Goal: Task Accomplishment & Management: Manage account settings

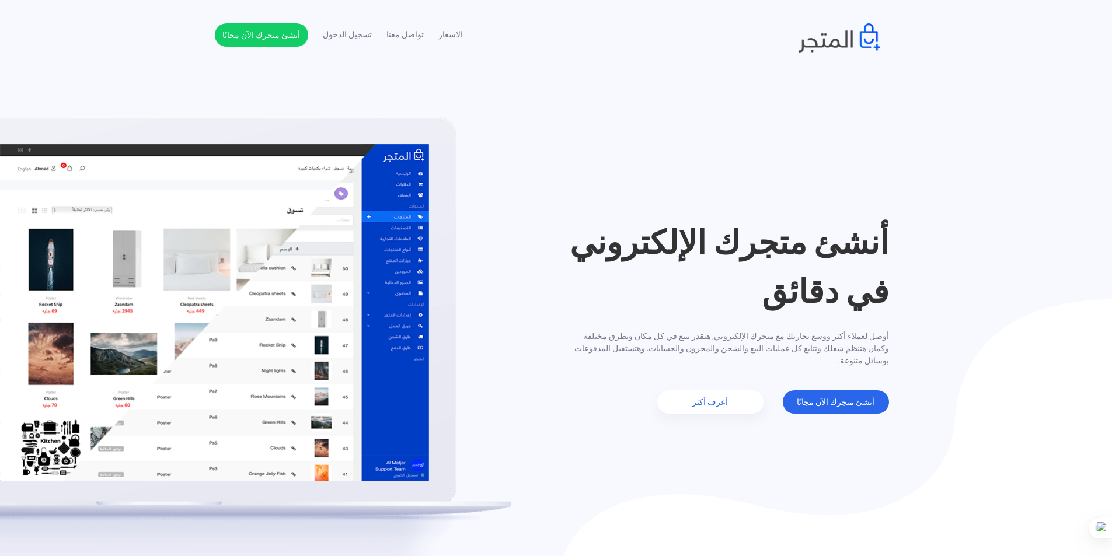
click at [359, 44] on ul "الاسعار تواصل معنا تسجيل الدخول أنشئ متجرك الآن مجانًا" at bounding box center [339, 34] width 248 height 23
click at [359, 35] on link "تسجيل الدخول" at bounding box center [347, 35] width 49 height 12
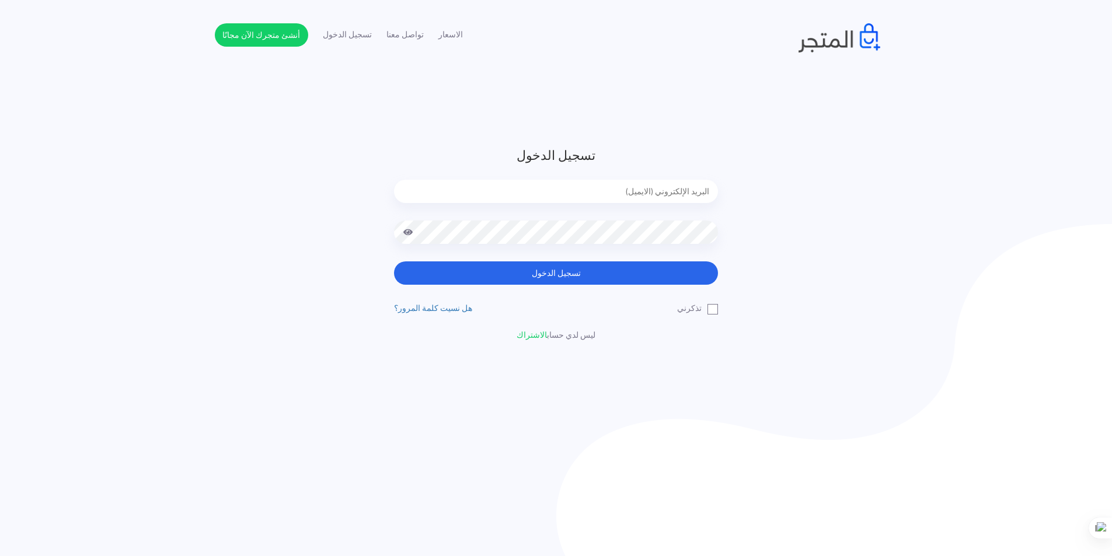
type input "[EMAIL_ADDRESS][DOMAIN_NAME]"
drag, startPoint x: 413, startPoint y: 230, endPoint x: 405, endPoint y: 228, distance: 8.1
click at [411, 229] on span at bounding box center [408, 232] width 11 height 23
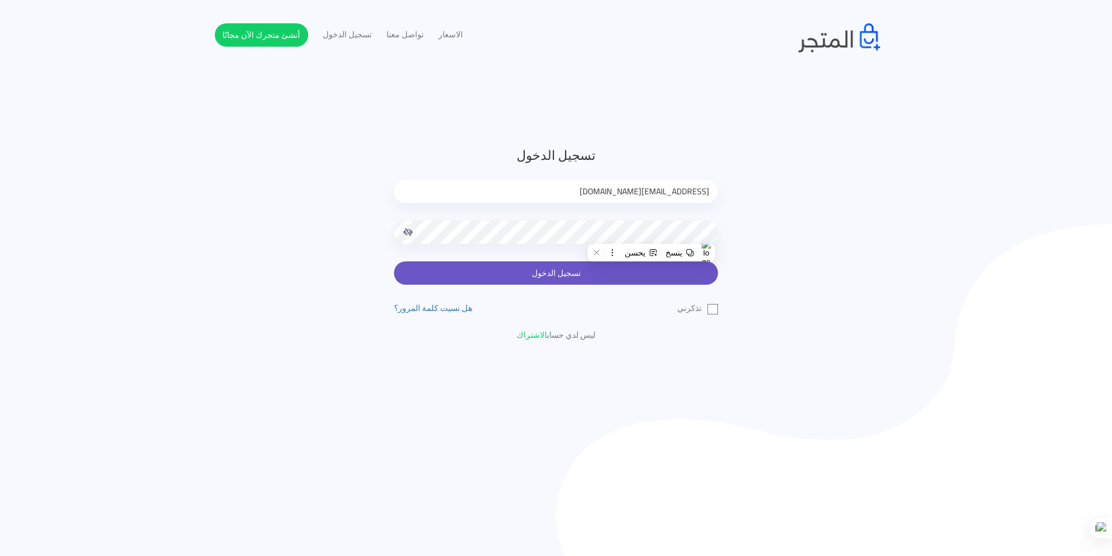
click at [508, 268] on button "تسجيل الدخول" at bounding box center [556, 272] width 324 height 23
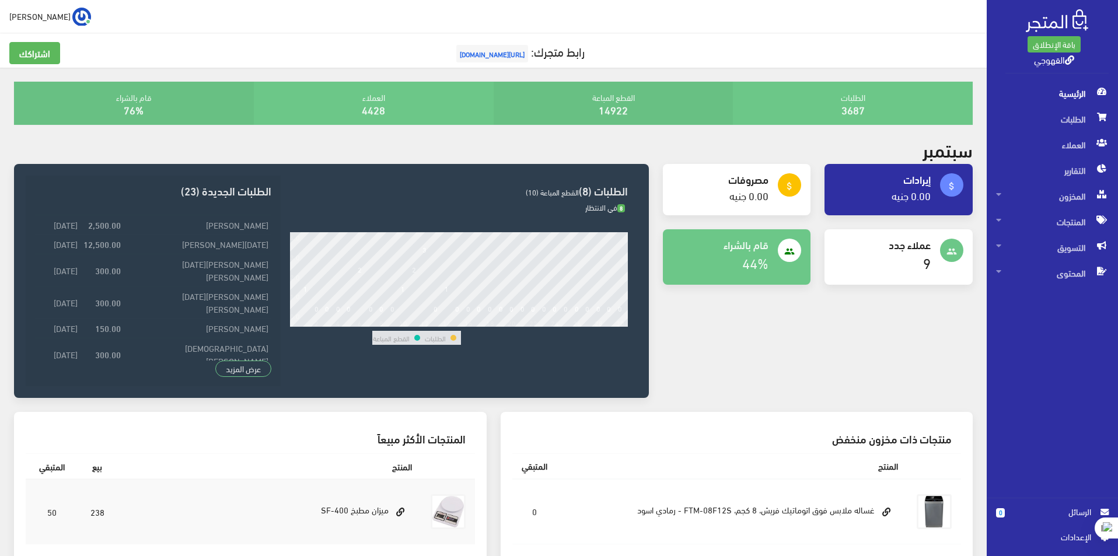
click at [1011, 413] on div "الرئيسية الطلبات العملاء التقارير المخزون" at bounding box center [1047, 289] width 141 height 417
click at [774, 286] on div "people قام بالشراء 44%" at bounding box center [737, 263] width 162 height 69
click at [400, 103] on div "العملاء 4428" at bounding box center [374, 103] width 240 height 43
click at [380, 102] on link "4428" at bounding box center [373, 109] width 23 height 19
click at [367, 109] on link "4428" at bounding box center [373, 109] width 23 height 19
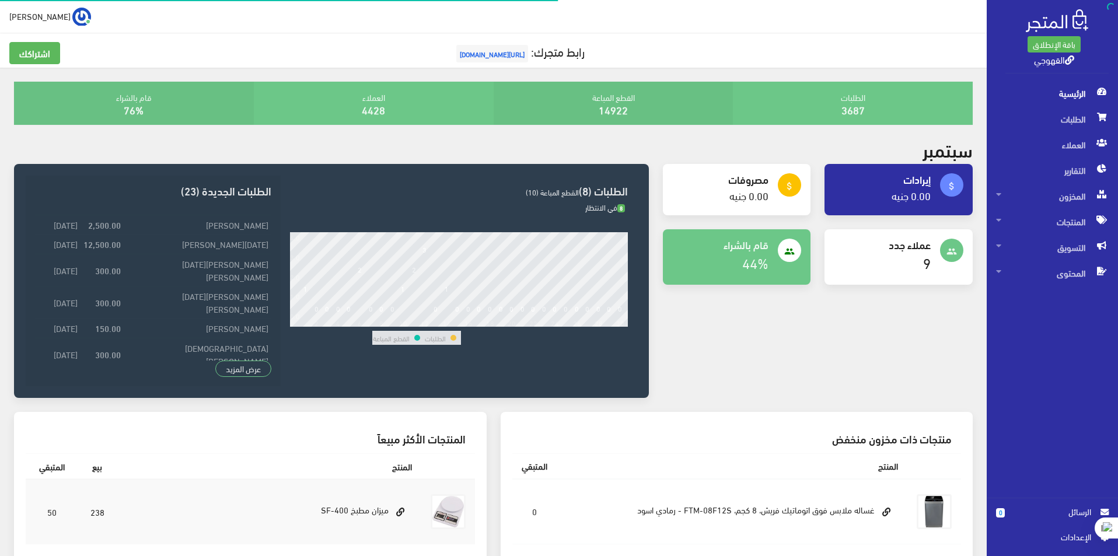
click at [598, 194] on h3 "الطلبات (8) القطع المباعة (10)" at bounding box center [459, 190] width 338 height 11
click at [596, 194] on h3 "الطلبات (8) القطع المباعة (10)" at bounding box center [459, 190] width 338 height 11
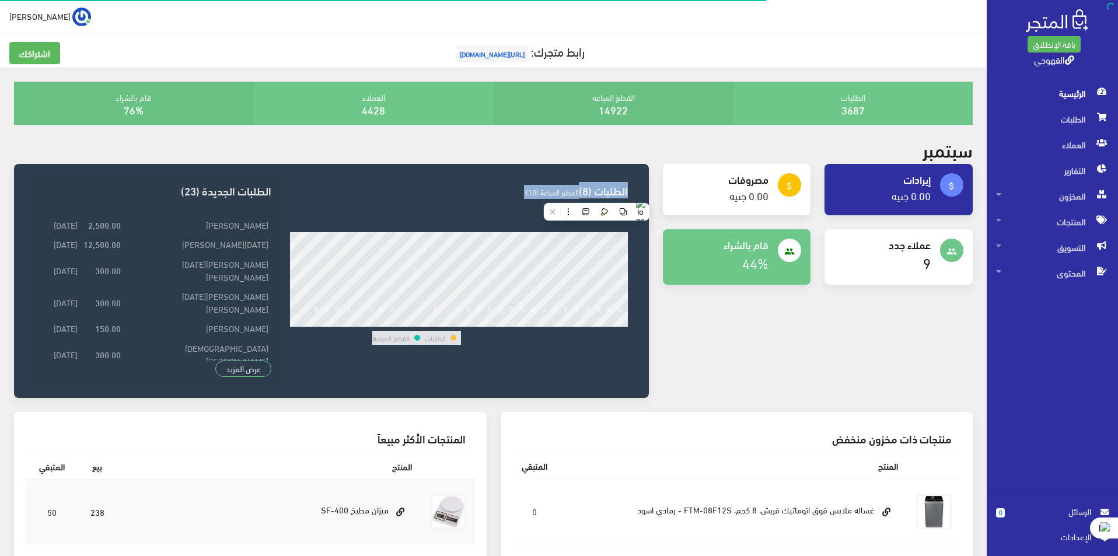
click at [550, 186] on h3 "الطلبات (8) القطع المباعة (10)" at bounding box center [459, 190] width 338 height 11
click at [618, 205] on span "8" at bounding box center [621, 208] width 8 height 9
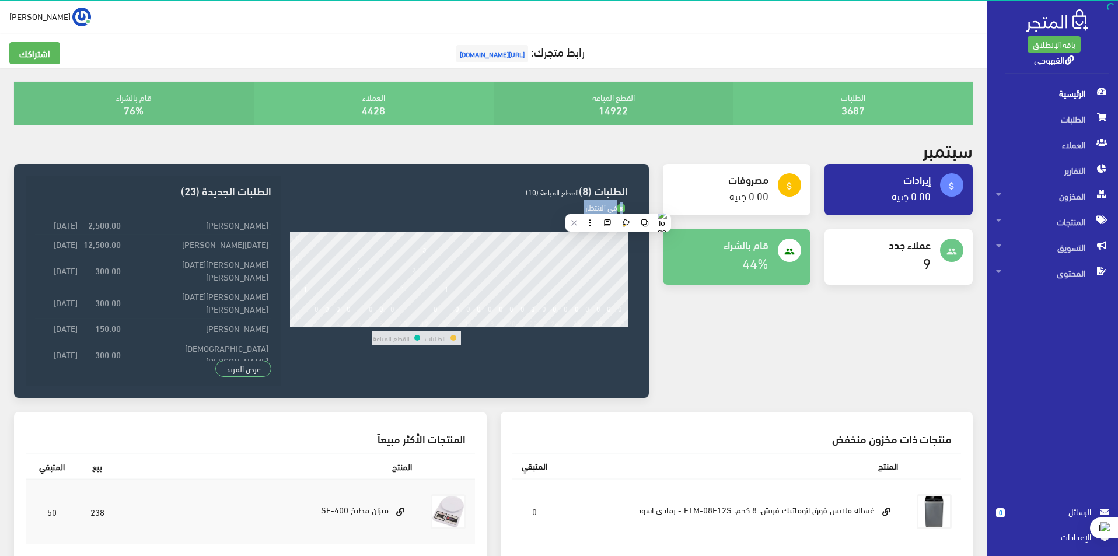
click at [618, 205] on span "8" at bounding box center [621, 208] width 8 height 9
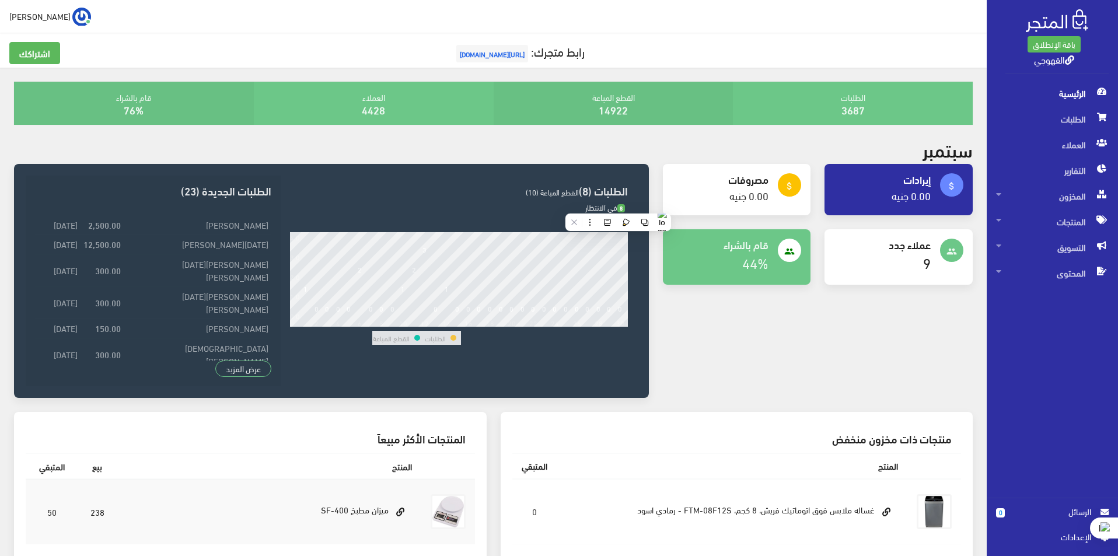
click at [860, 448] on div "منتجات ذات مخزون منخفض" at bounding box center [736, 439] width 449 height 30
click at [859, 444] on div "منتجات ذات مخزون منخفض" at bounding box center [736, 439] width 449 height 30
click at [858, 444] on h3 "منتجات ذات مخزون منخفض" at bounding box center [737, 438] width 431 height 11
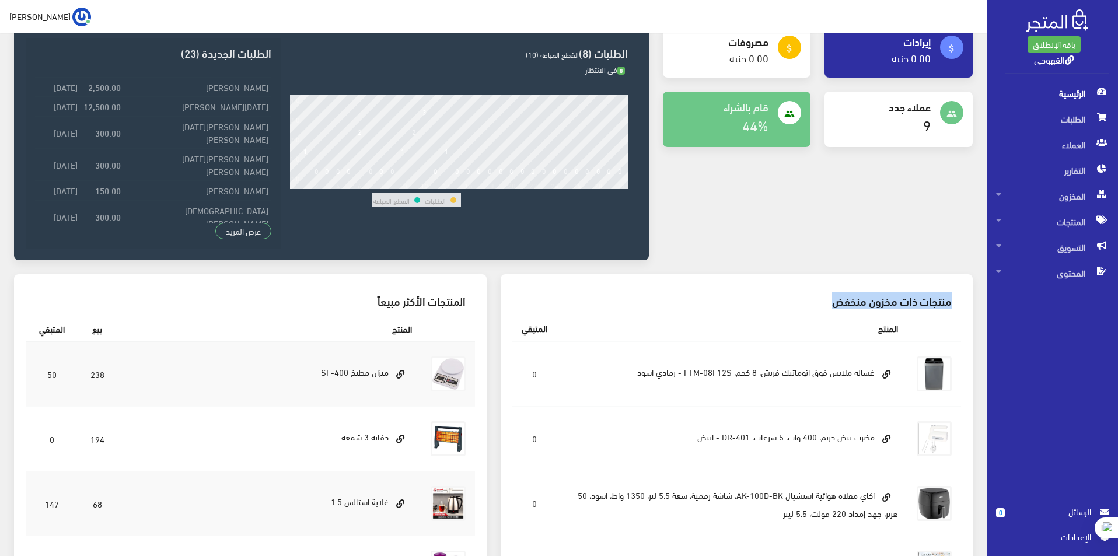
scroll to position [175, 0]
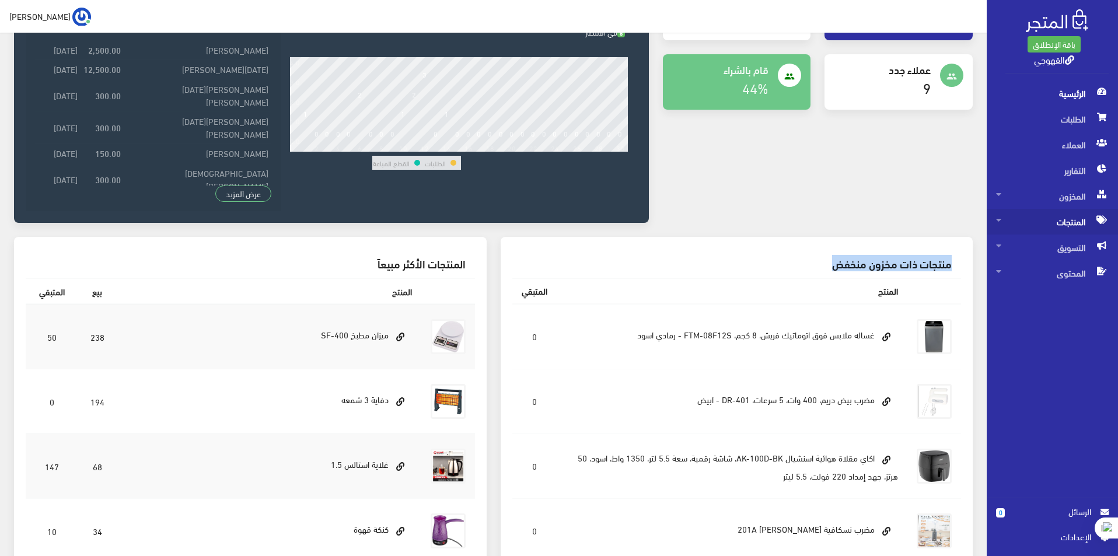
click at [1054, 212] on span "المنتجات" at bounding box center [1052, 222] width 113 height 26
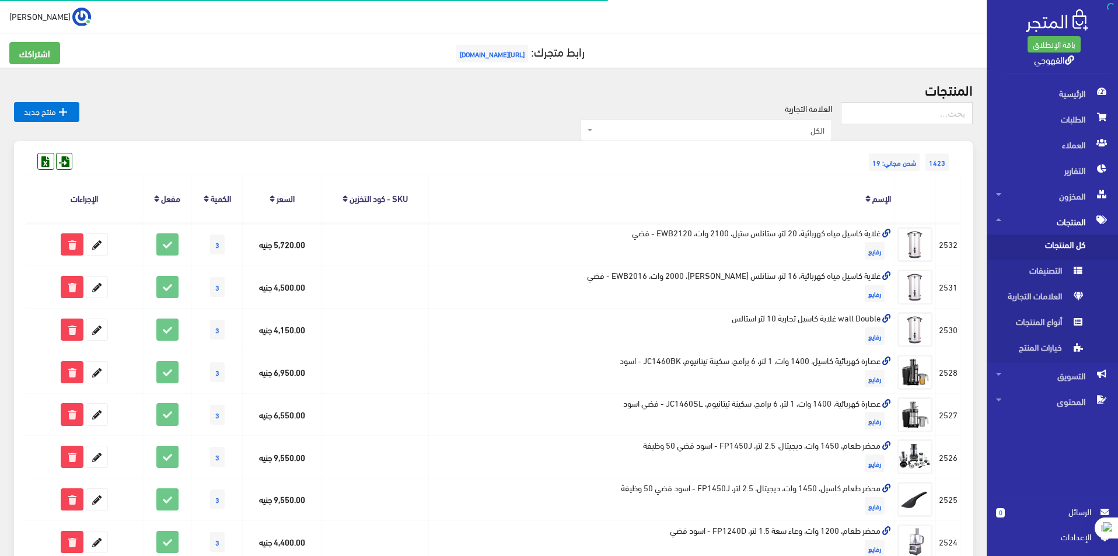
click at [1048, 246] on span "كل المنتجات" at bounding box center [1040, 248] width 89 height 26
click at [825, 125] on span "الكل" at bounding box center [709, 130] width 229 height 12
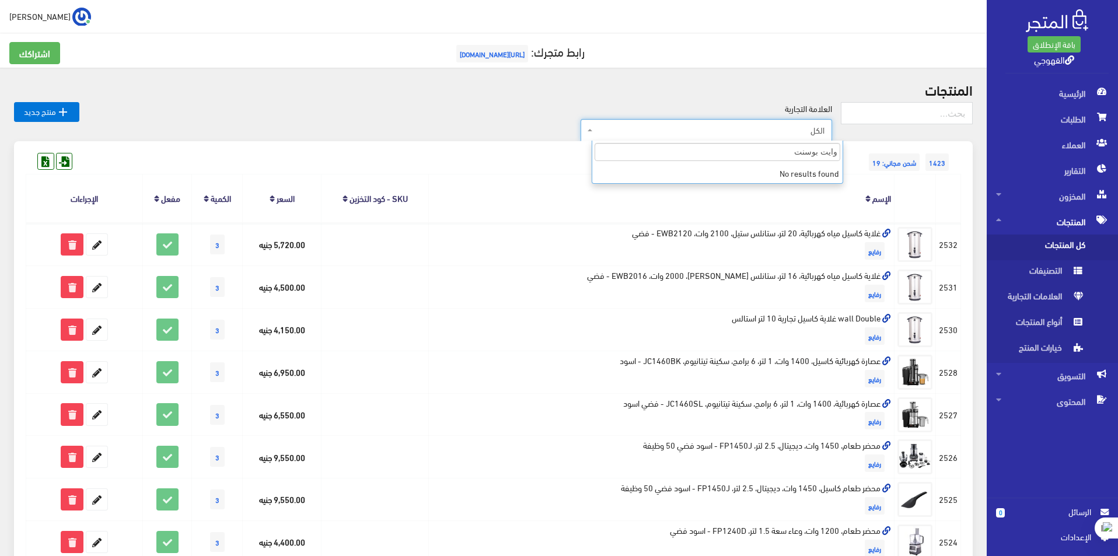
click at [801, 153] on input "وايت بوسنت" at bounding box center [718, 152] width 246 height 18
type input "وايت بو"
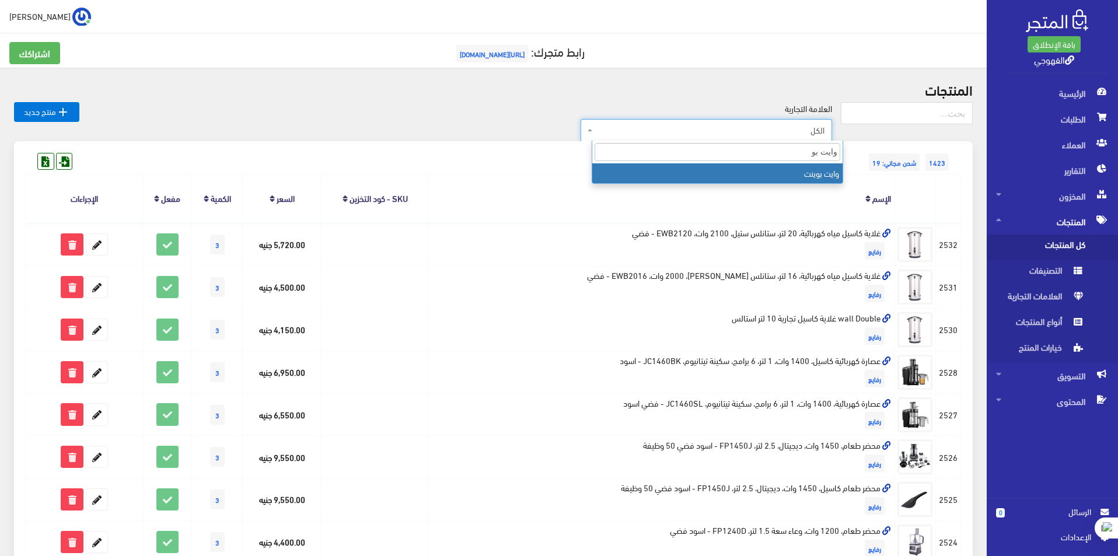
select select "https://account.almatjar.store/products?brand=99"
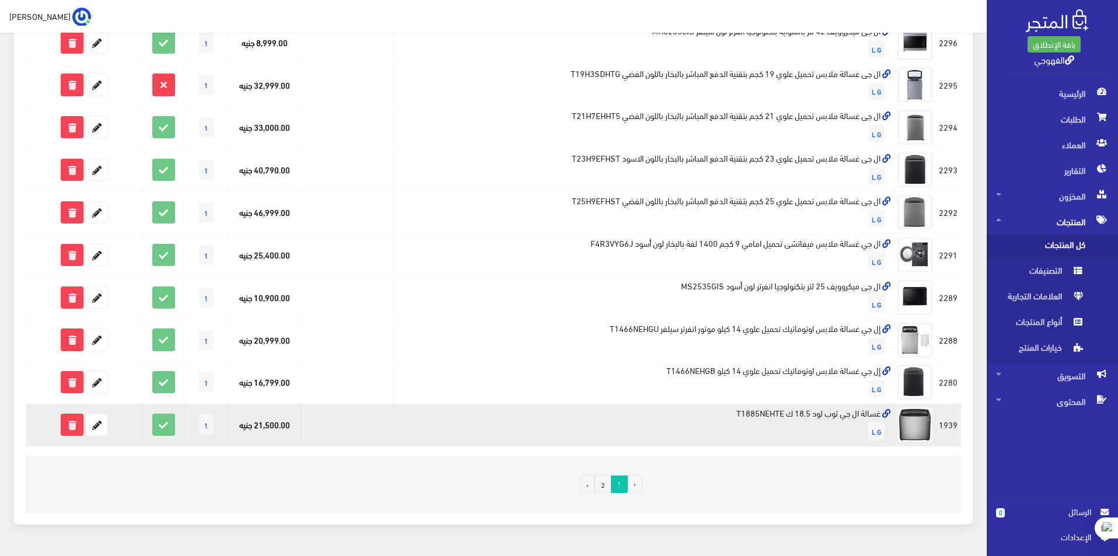
scroll to position [661, 0]
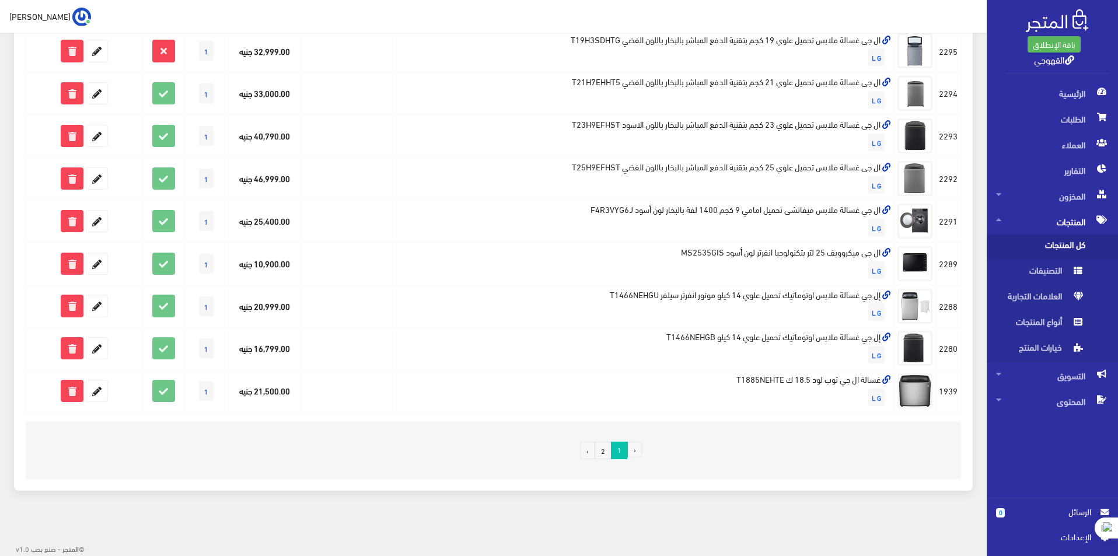
click at [603, 452] on link "2" at bounding box center [603, 451] width 17 height 18
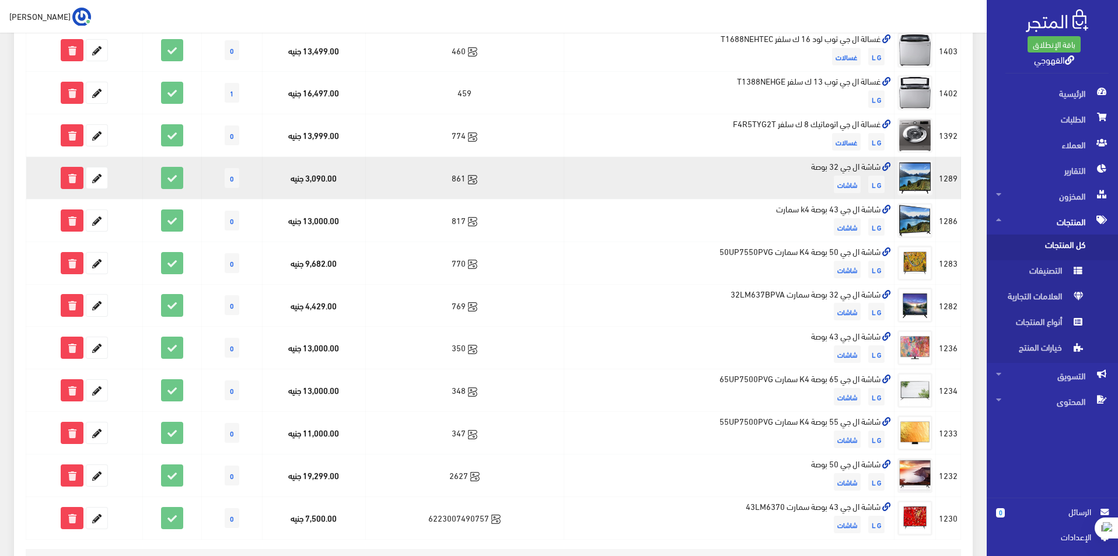
scroll to position [350, 0]
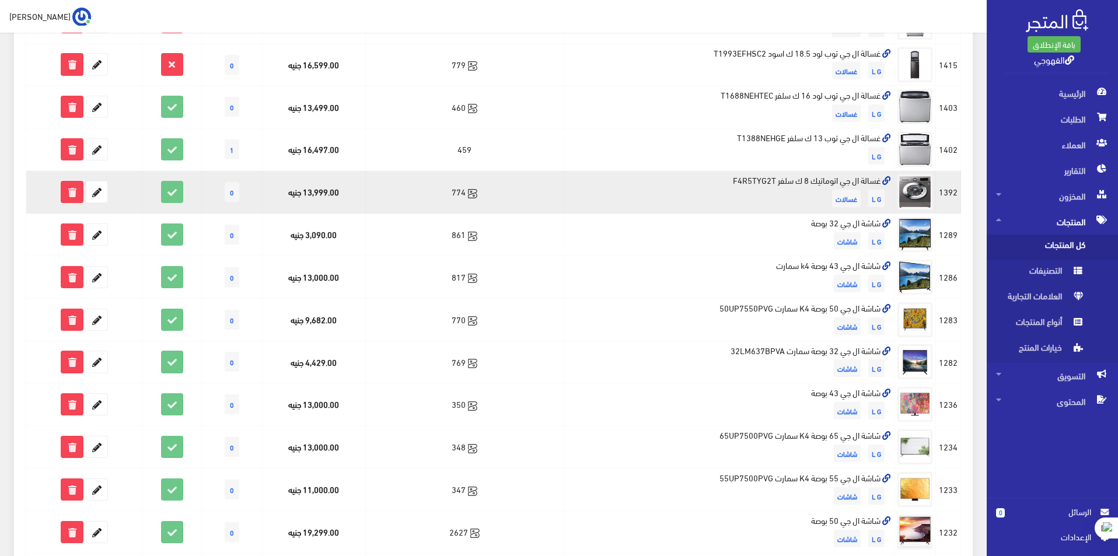
click at [754, 181] on td "غسالة ال جي اتوماتيك 8 ك سلفر F4R5TYG2T L G غسالات" at bounding box center [729, 192] width 331 height 43
copy td "غسالة ال جي اتوماتيك 8 ك سلفر F4R5TYG2T"
click at [95, 190] on icon at bounding box center [96, 191] width 21 height 21
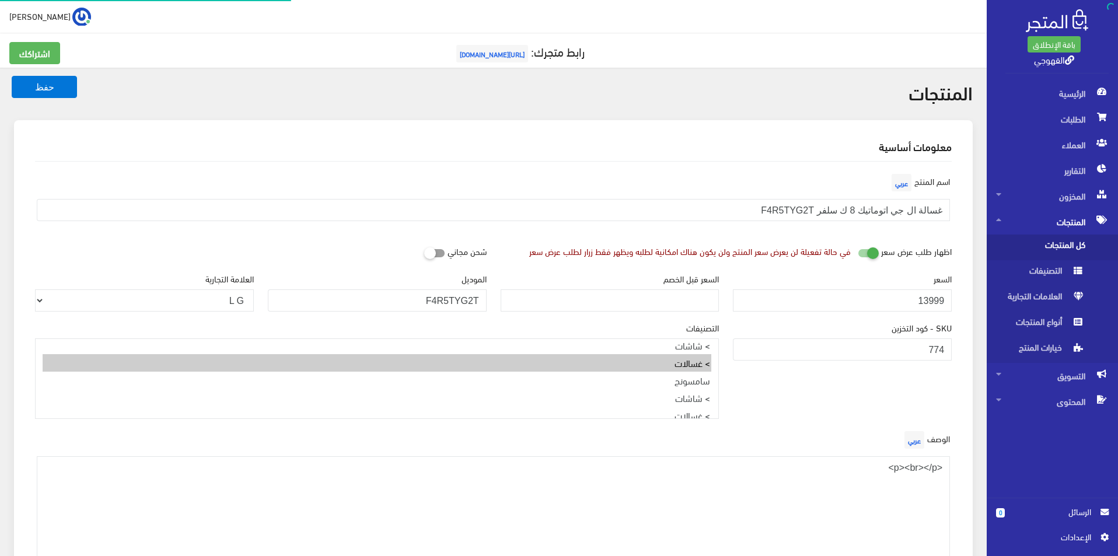
scroll to position [472, 0]
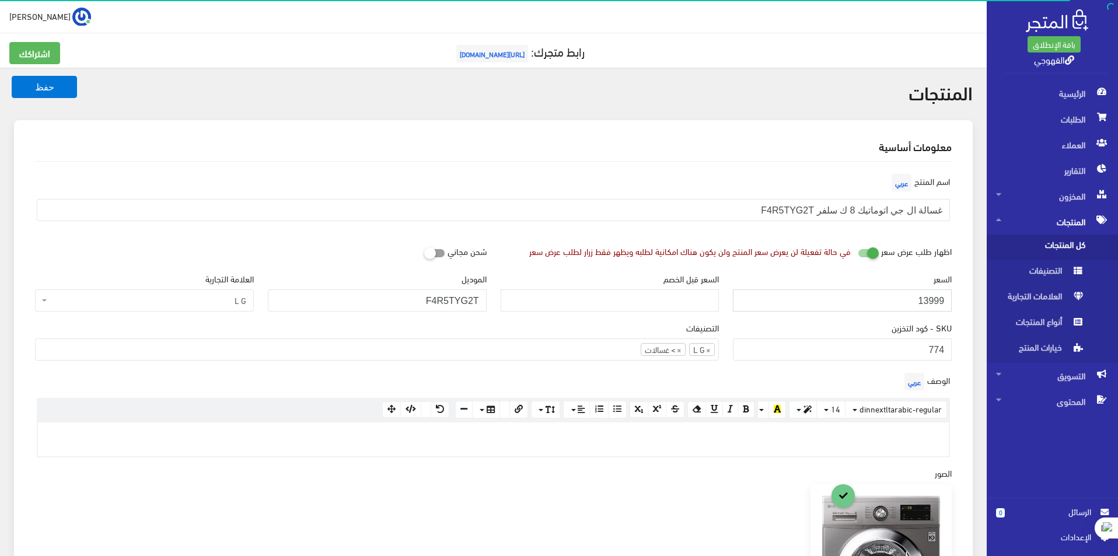
click at [860, 303] on input "13999" at bounding box center [842, 300] width 219 height 22
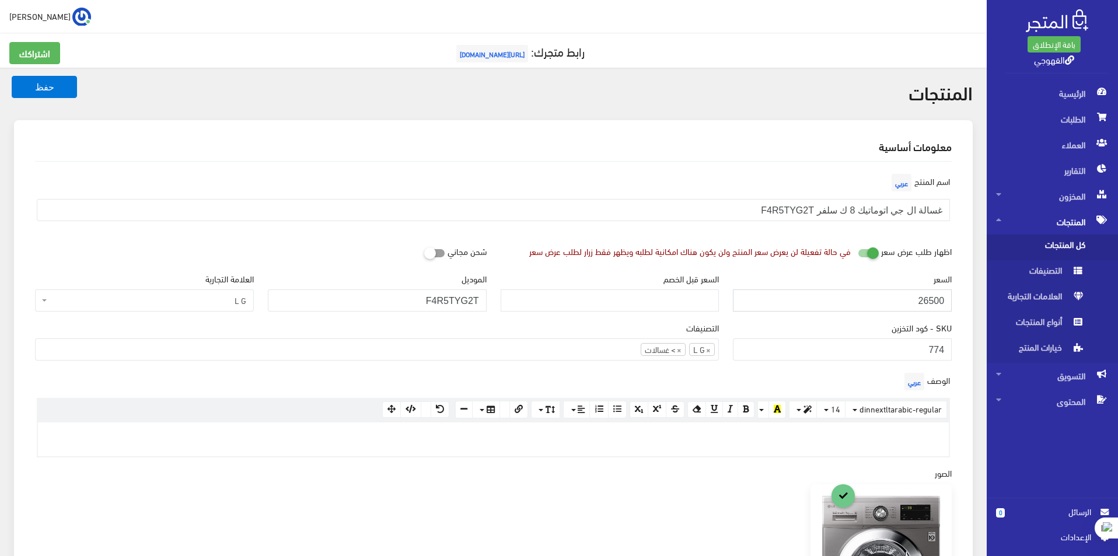
type input "26500"
click at [12, 76] on button "حفظ" at bounding box center [44, 87] width 65 height 22
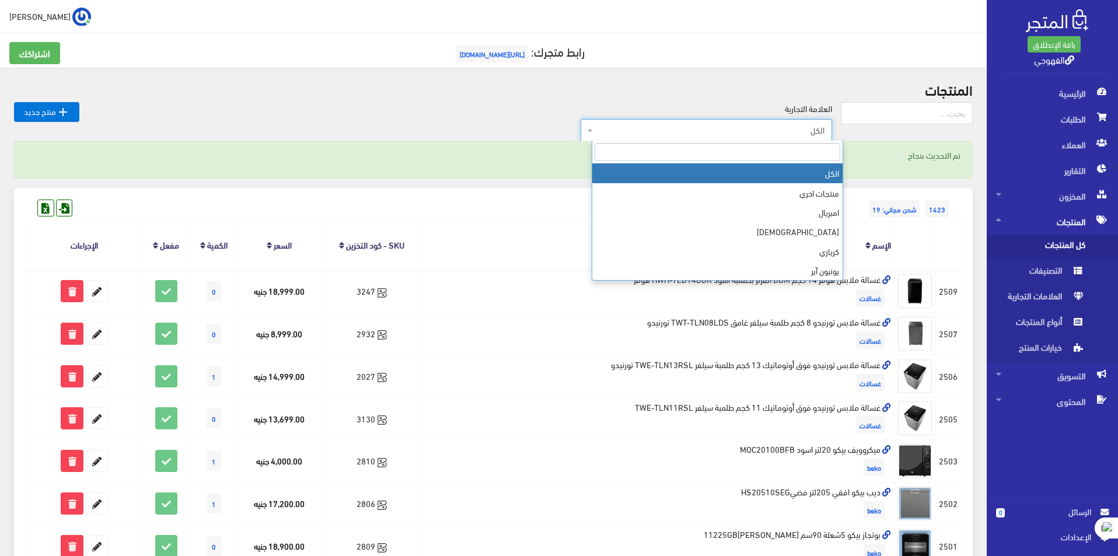
click at [752, 129] on span "الكل" at bounding box center [709, 130] width 229 height 12
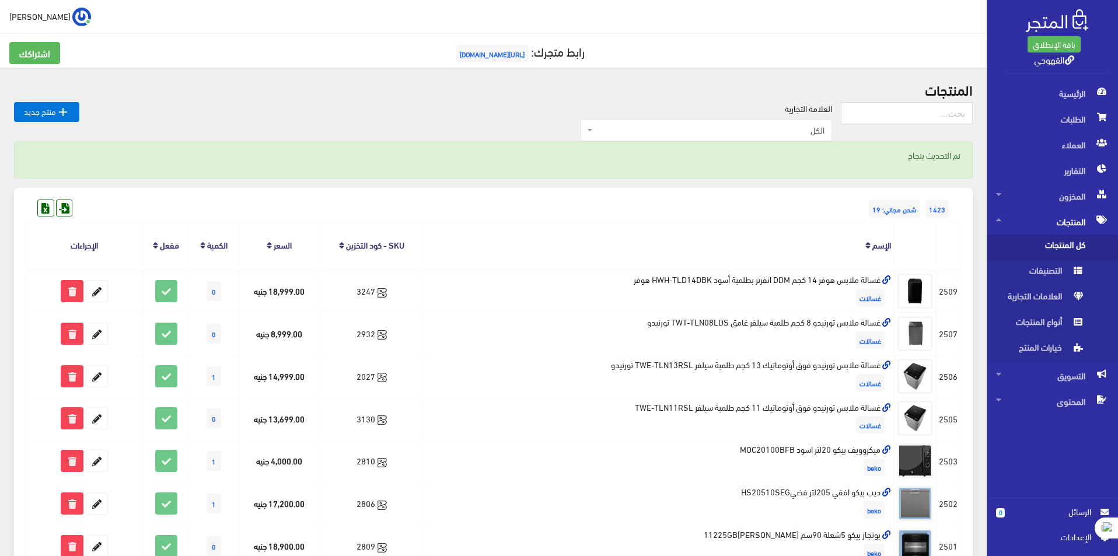
click at [923, 253] on th at bounding box center [915, 245] width 41 height 48
click at [736, 127] on span "الكل" at bounding box center [709, 130] width 229 height 12
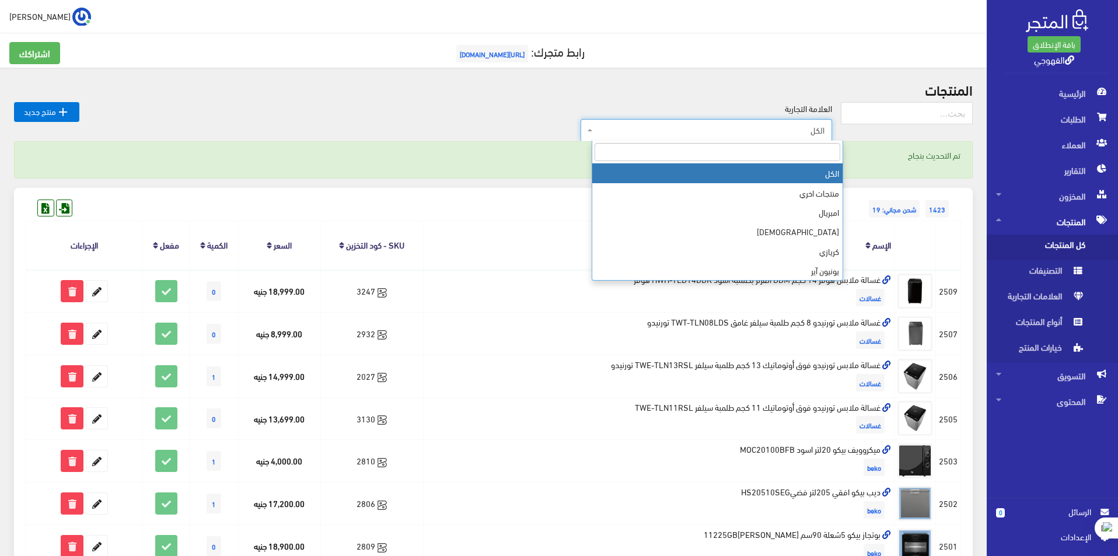
click at [769, 143] on input "search" at bounding box center [718, 152] width 246 height 18
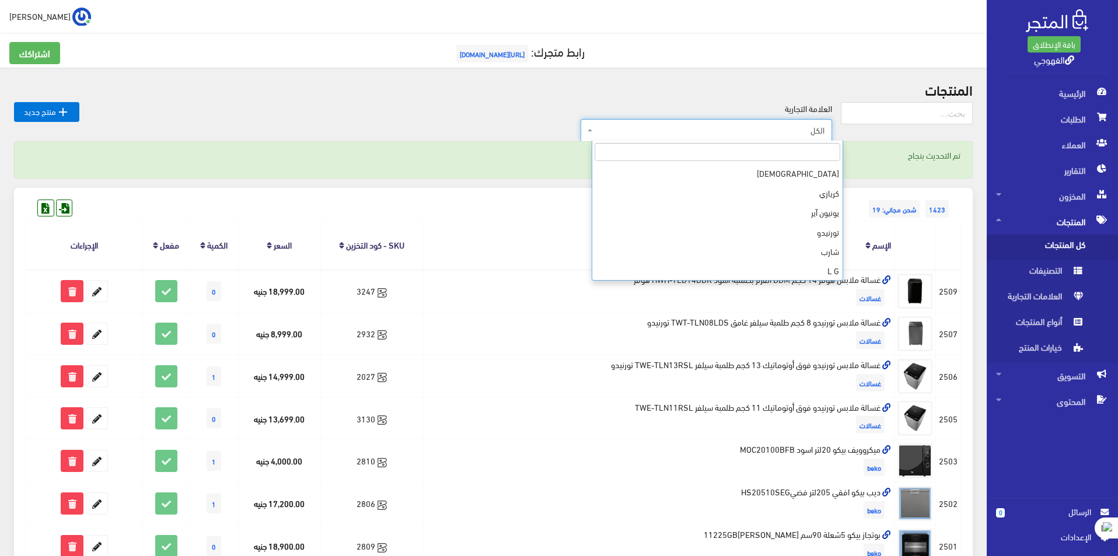
scroll to position [78, 0]
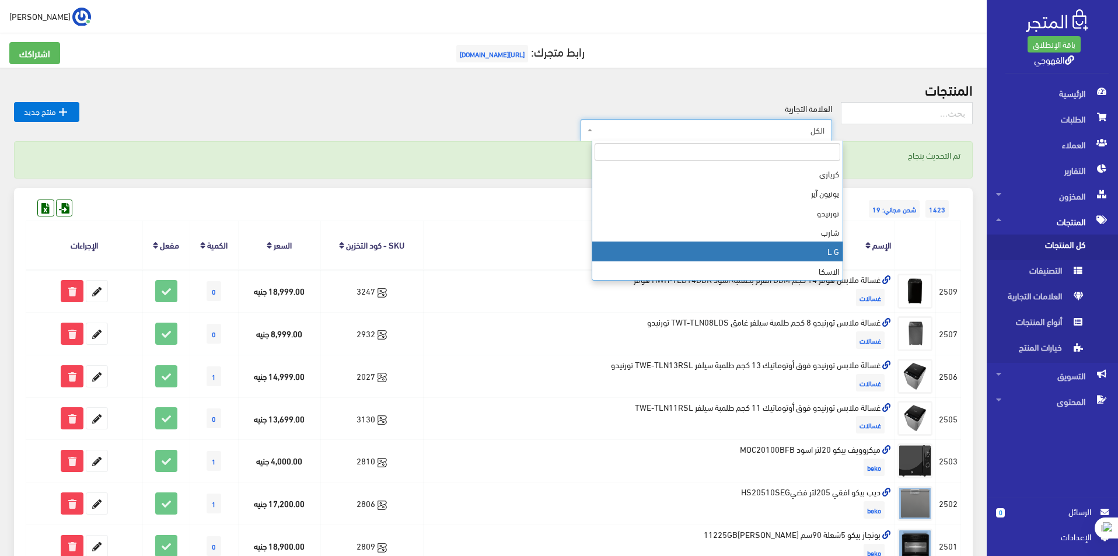
select select "https://account.almatjar.store/products?brand=40"
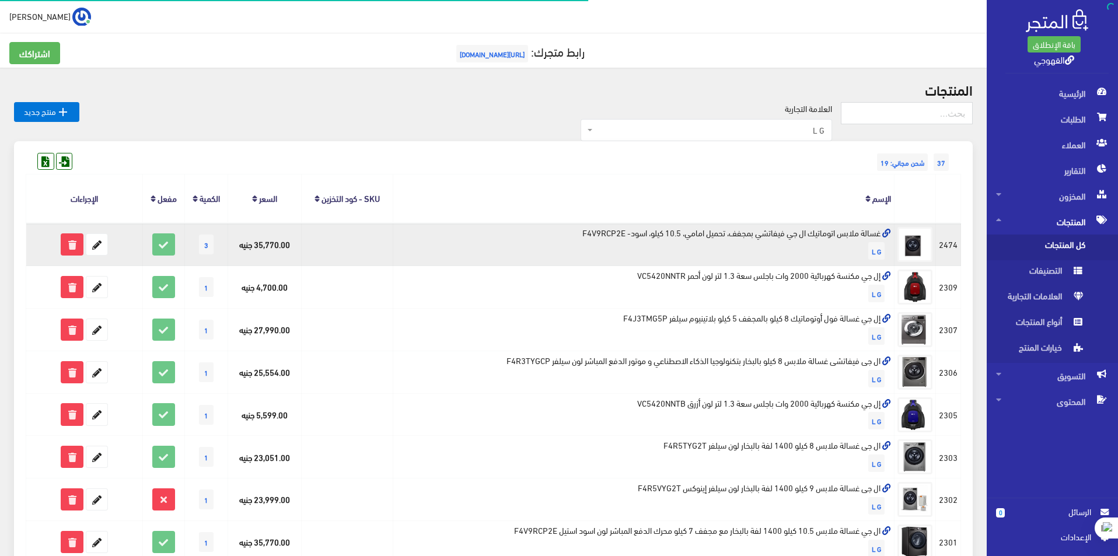
click at [827, 235] on td "غسالة ملابس اتوماتيك ال جي فيفاتشي بمجفف، تحميل امامي، 10.5 كيلو، اسود- F4V9RCP…" at bounding box center [643, 244] width 501 height 43
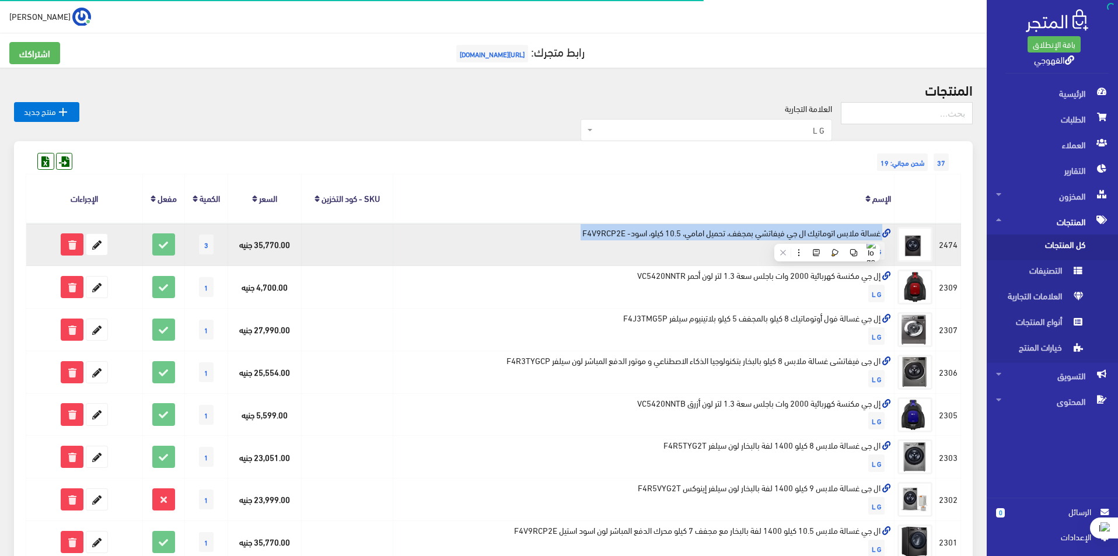
click at [827, 235] on td "غسالة ملابس اتوماتيك ال جي فيفاتشي بمجفف، تحميل امامي، 10.5 كيلو، اسود- F4V9RCP…" at bounding box center [643, 244] width 501 height 43
copy td "غسالة ملابس اتوماتيك ال جي فيفاتشي بمجفف، تحميل امامي، 10.5 كيلو، اسود- F4V9RCP…"
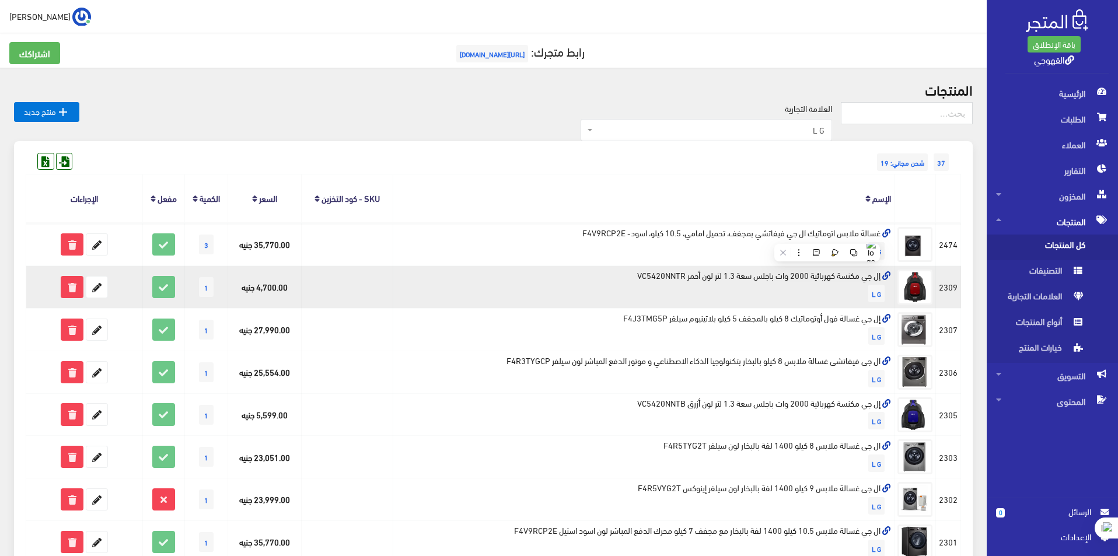
click at [787, 275] on td "إل جي مكنسة كهربائية 2000 وات باجلس سعة 1.3 لتر لون أحمر VC5420NNTR L G" at bounding box center [643, 287] width 501 height 43
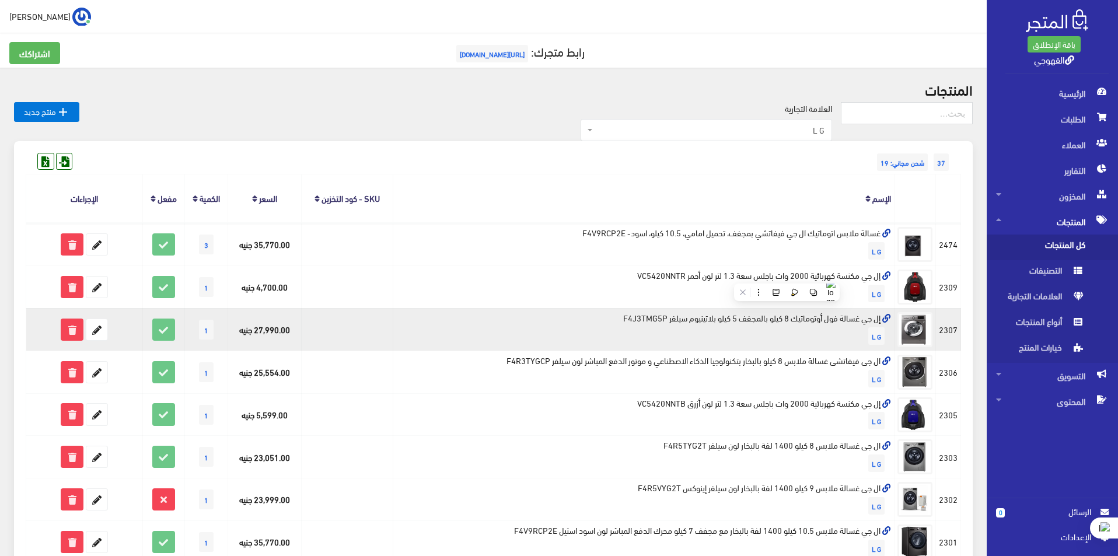
click at [802, 313] on td "إل جي غسالة فول أوتوماتيك 8 كيلو بالمجفف 5 كيلو بلاتينيوم سيلفر F4J3TMG5P L G" at bounding box center [643, 329] width 501 height 43
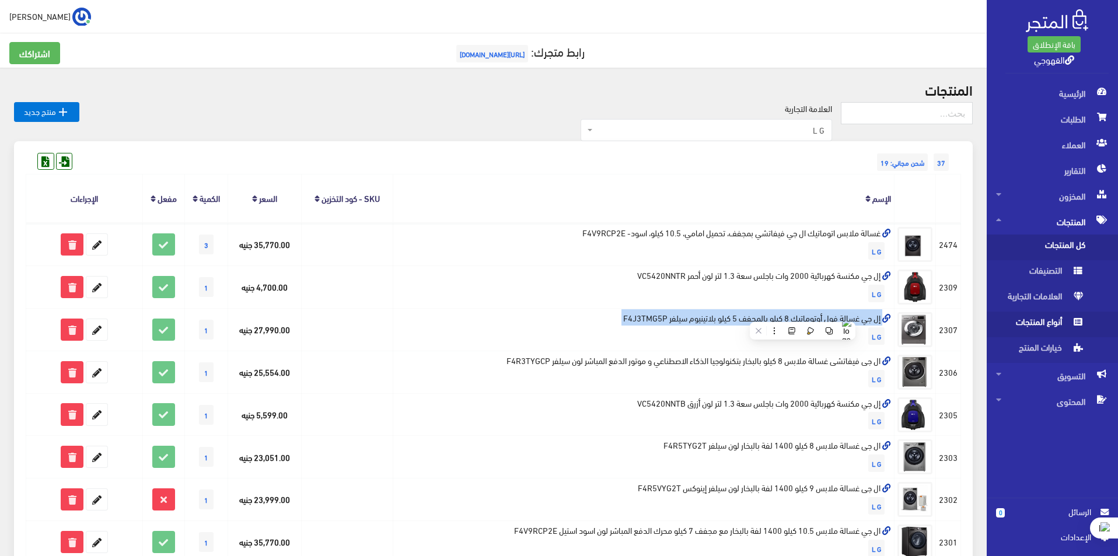
copy td "إل جي غسالة فول أوتوماتيك 8 كيلو بالمجفف 5 كيلو بلاتينيوم سيلفر F4J3TMG5P"
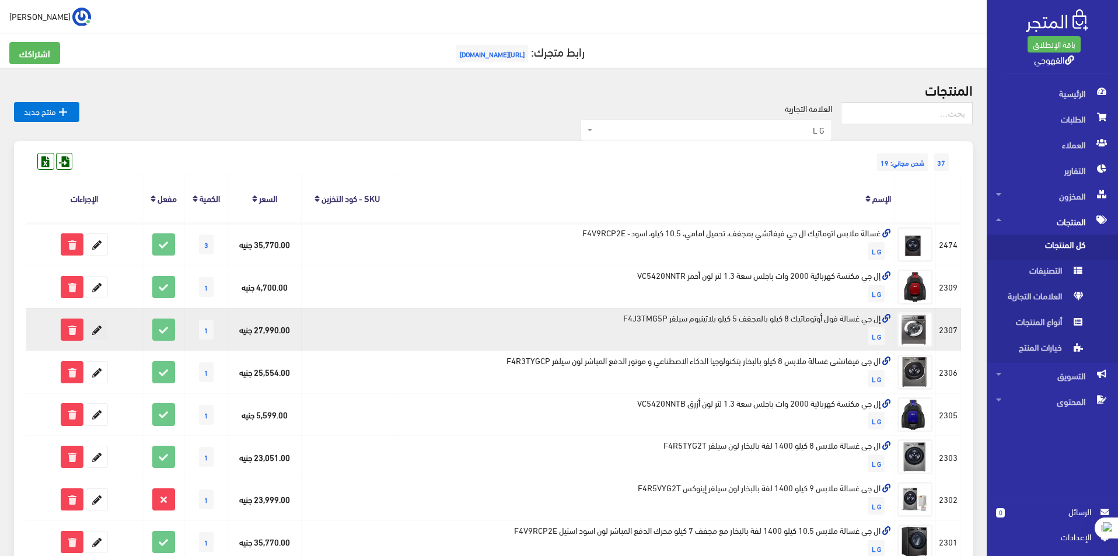
click at [95, 332] on icon at bounding box center [96, 329] width 21 height 21
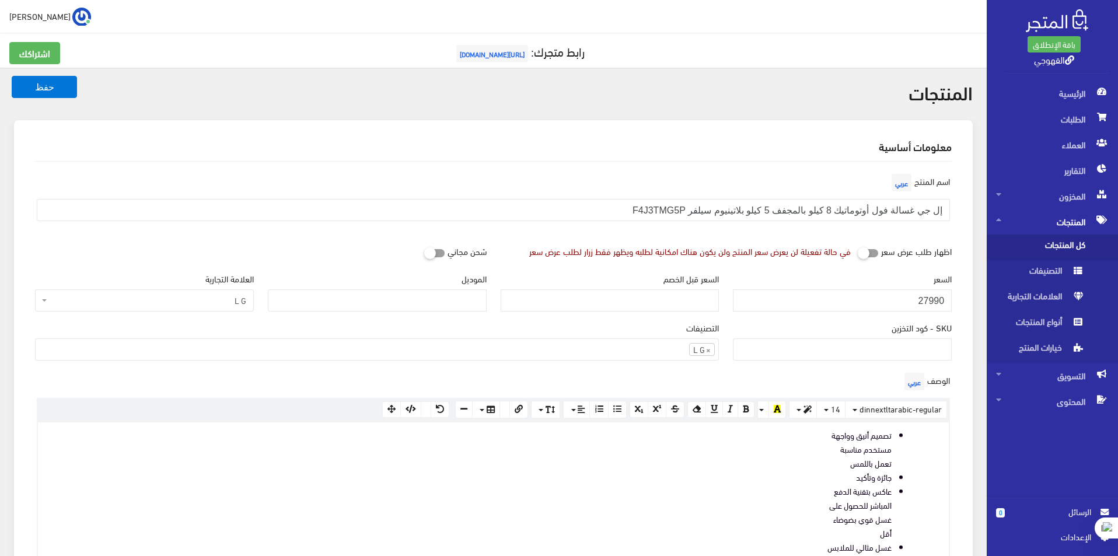
scroll to position [472, 0]
click at [876, 313] on div "السعر 27990" at bounding box center [842, 296] width 233 height 49
click at [883, 298] on input "27990" at bounding box center [842, 300] width 219 height 22
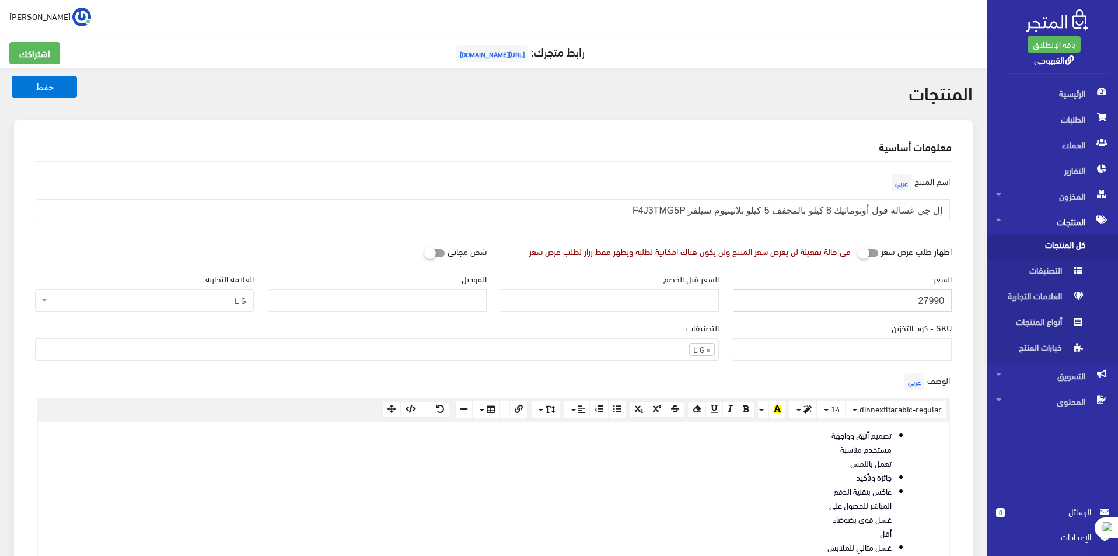
click at [883, 298] on input "27990" at bounding box center [842, 300] width 219 height 22
type input "26800"
click at [12, 76] on button "حفظ" at bounding box center [44, 87] width 65 height 22
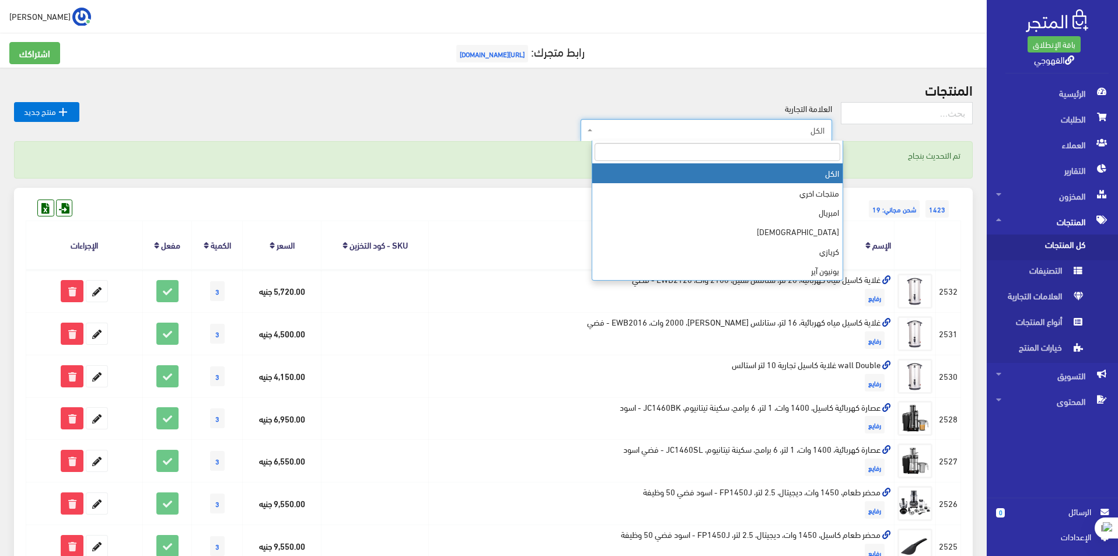
click at [827, 121] on span "الكل" at bounding box center [707, 130] width 252 height 22
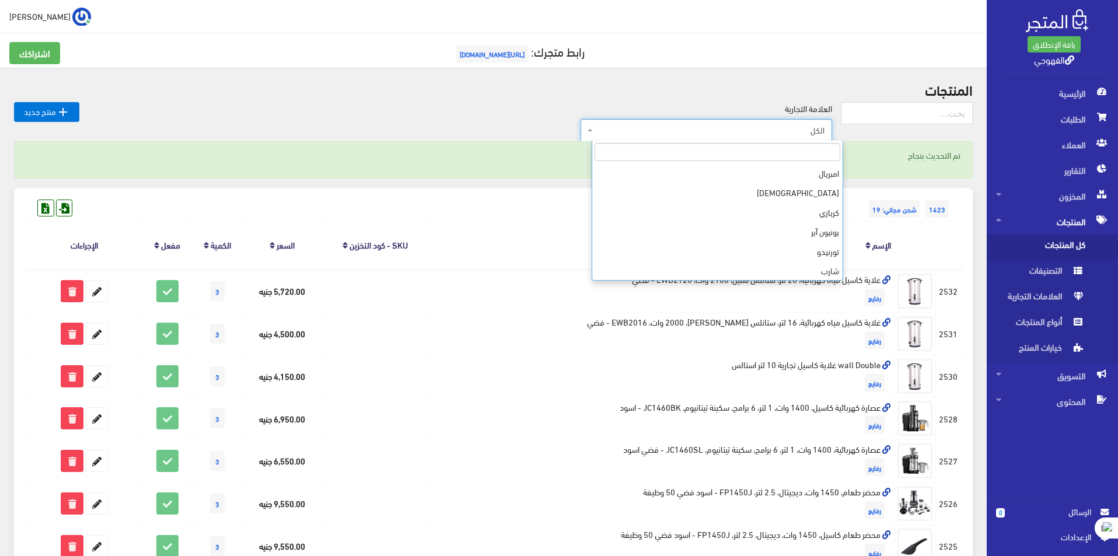
scroll to position [58, 0]
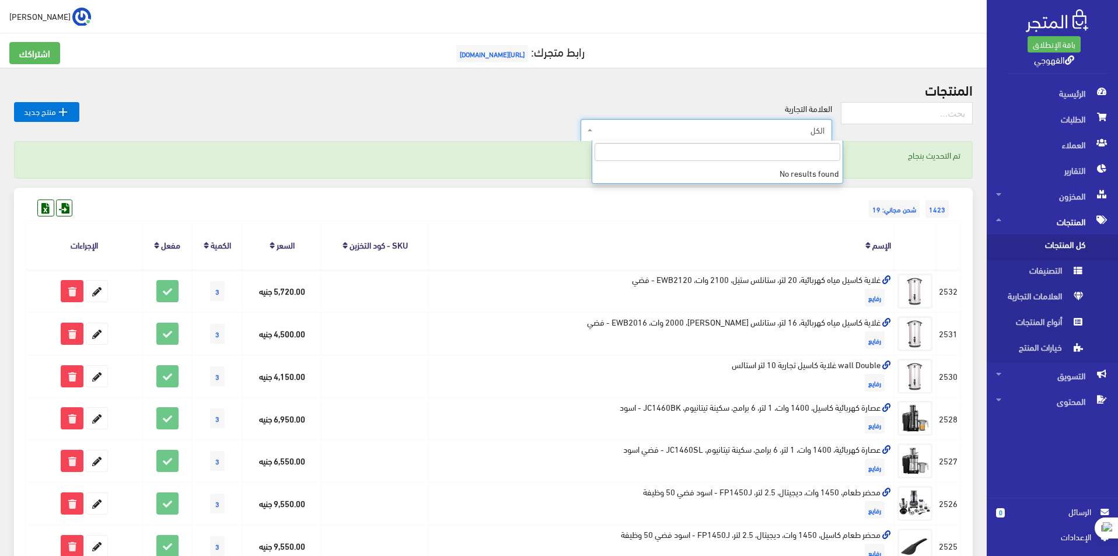
type input "."
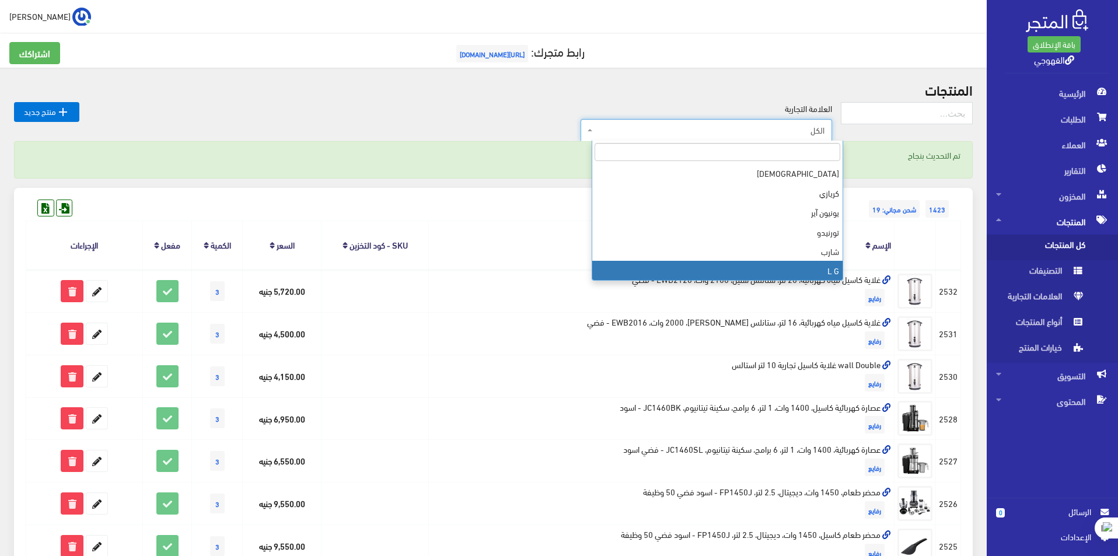
scroll to position [78, 0]
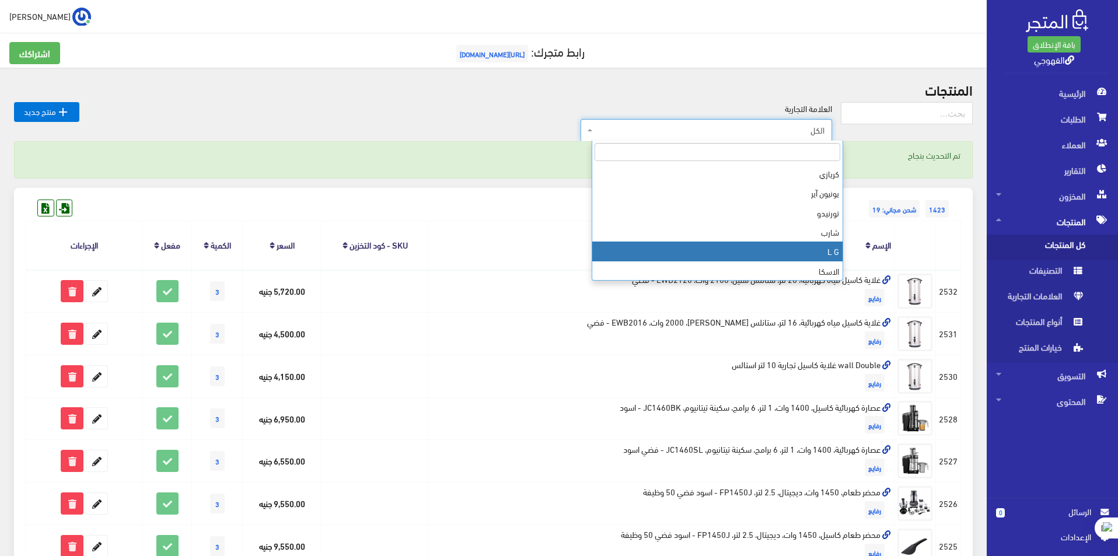
select select "https://account.almatjar.store/products?brand=40"
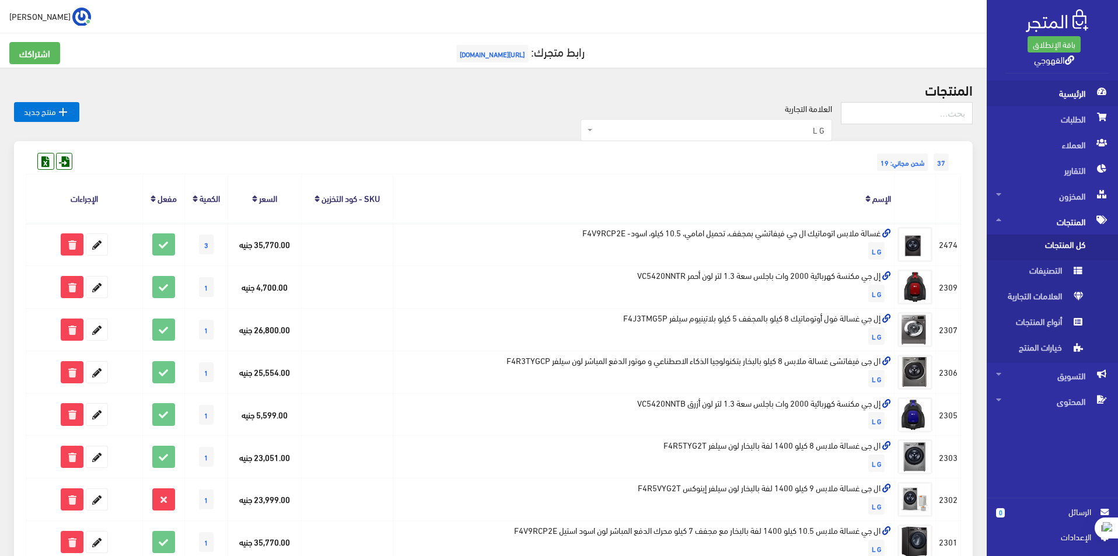
drag, startPoint x: 939, startPoint y: 186, endPoint x: 992, endPoint y: 95, distance: 105.9
click at [939, 184] on th at bounding box center [948, 198] width 25 height 48
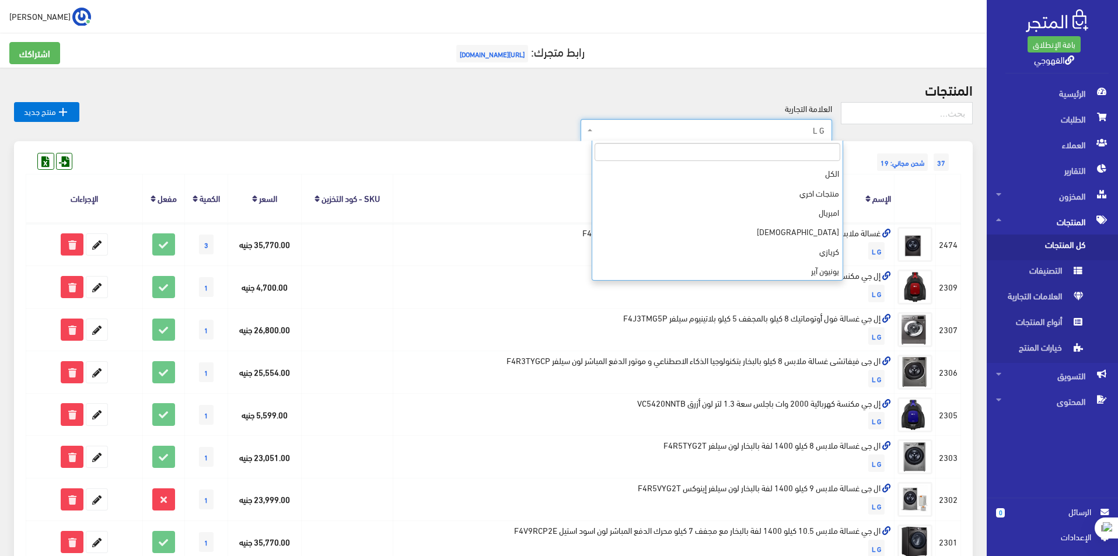
scroll to position [117, 0]
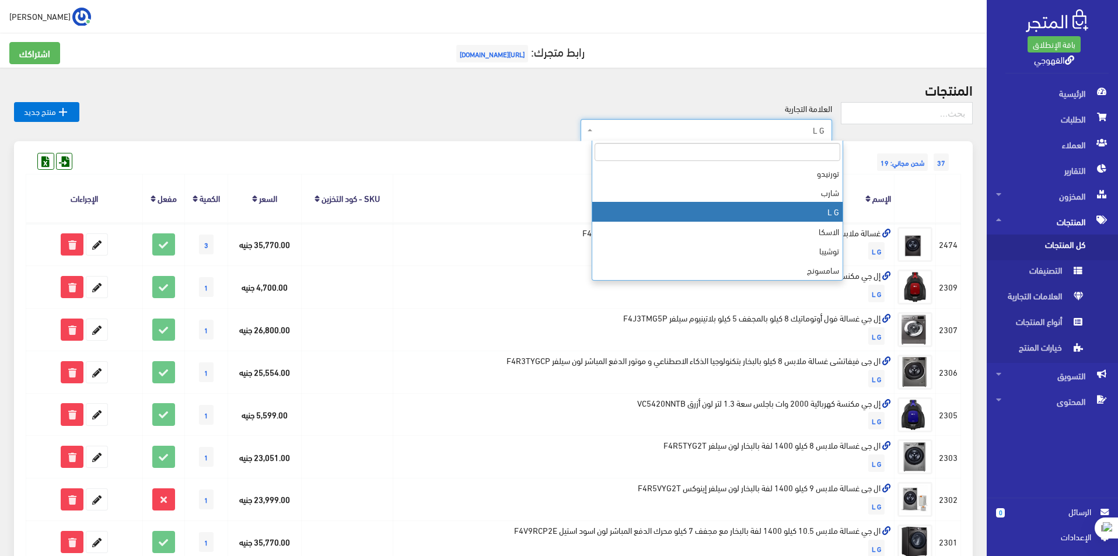
drag, startPoint x: 805, startPoint y: 132, endPoint x: 902, endPoint y: 149, distance: 98.3
click at [902, 149] on div "37 شحن مجاني: 19" at bounding box center [493, 150] width 935 height 19
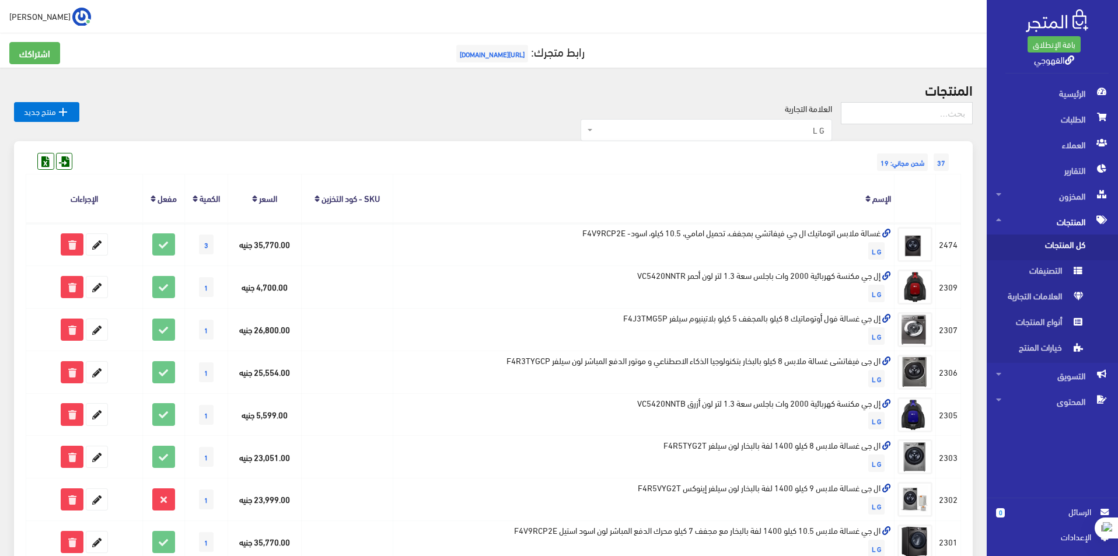
click at [863, 153] on icon at bounding box center [866, 156] width 8 height 8
click at [956, 89] on h2 "المنتجات" at bounding box center [493, 89] width 959 height 15
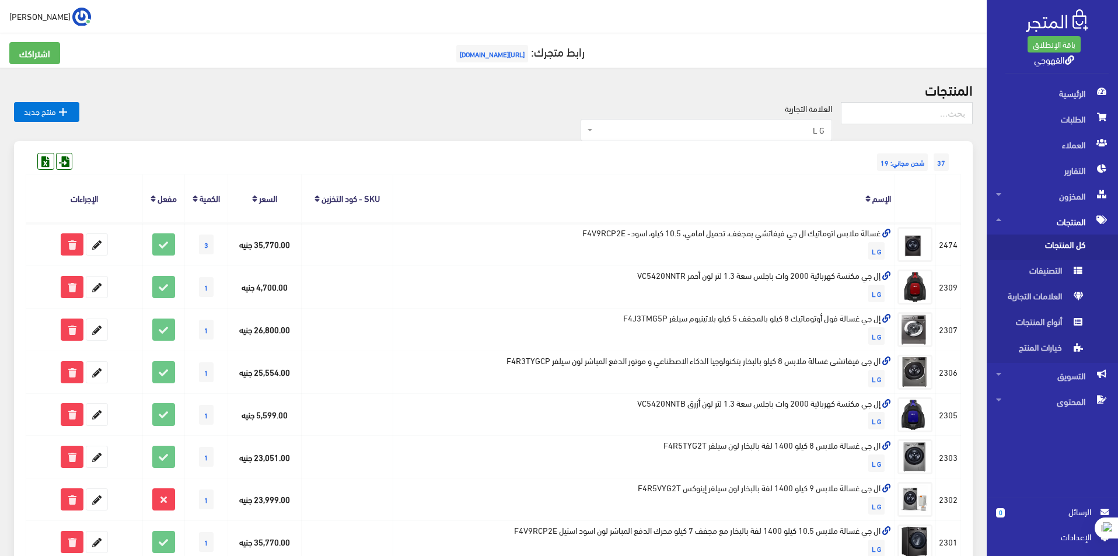
click at [956, 89] on h2 "المنتجات" at bounding box center [493, 89] width 959 height 15
click at [812, 110] on label "العلامة التجارية" at bounding box center [808, 108] width 47 height 13
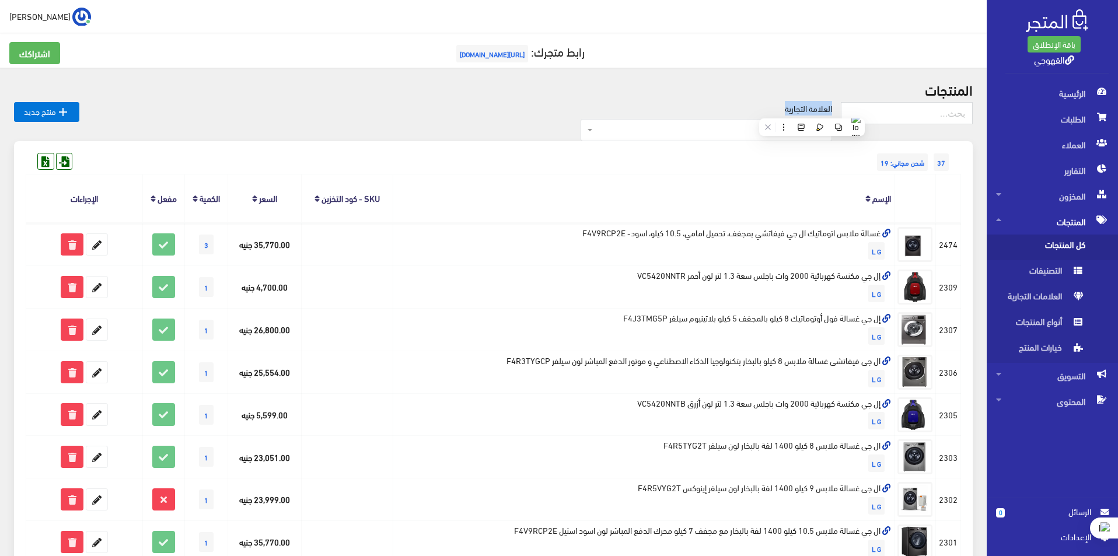
click at [812, 110] on label "العلامة التجارية" at bounding box center [808, 108] width 47 height 13
click at [797, 134] on span "L G" at bounding box center [709, 130] width 229 height 12
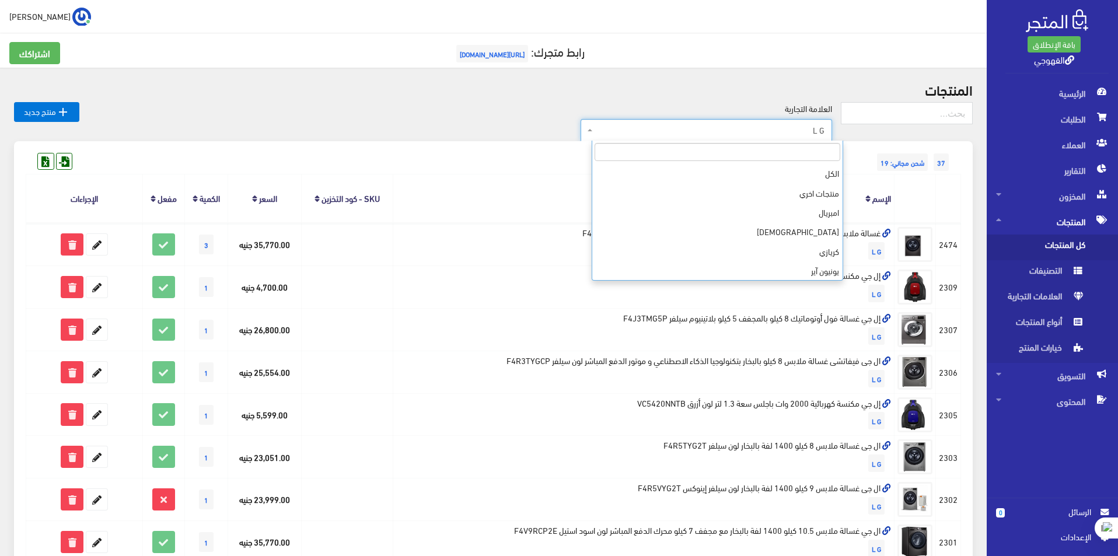
scroll to position [137, 0]
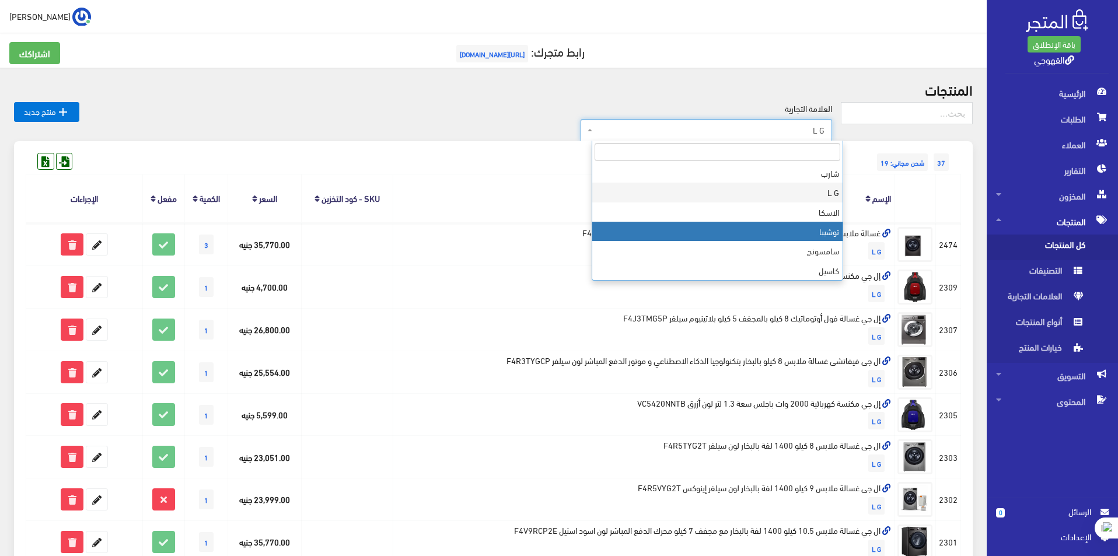
click at [881, 184] on th "الإسم" at bounding box center [643, 198] width 501 height 48
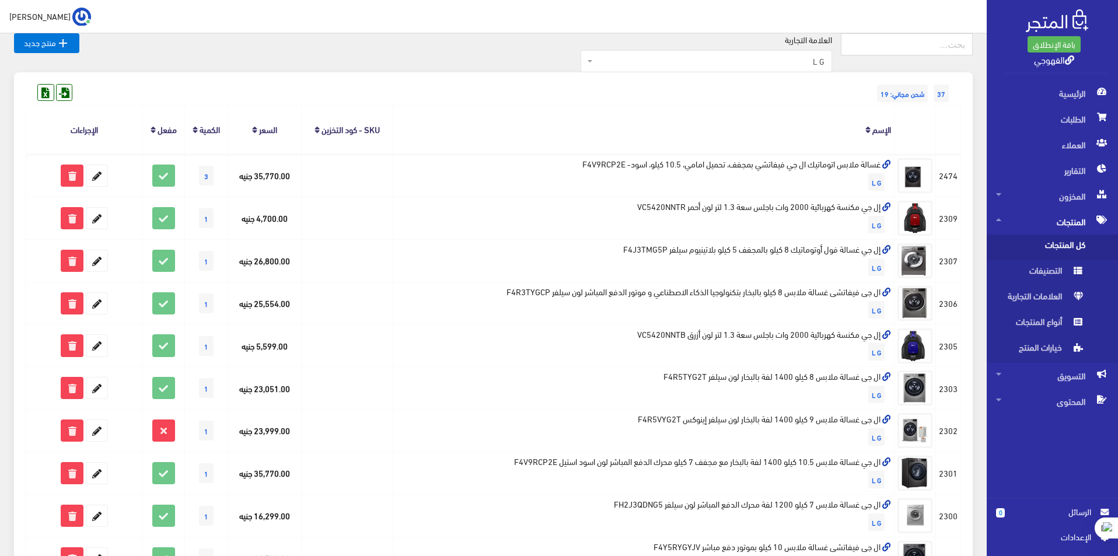
scroll to position [70, 0]
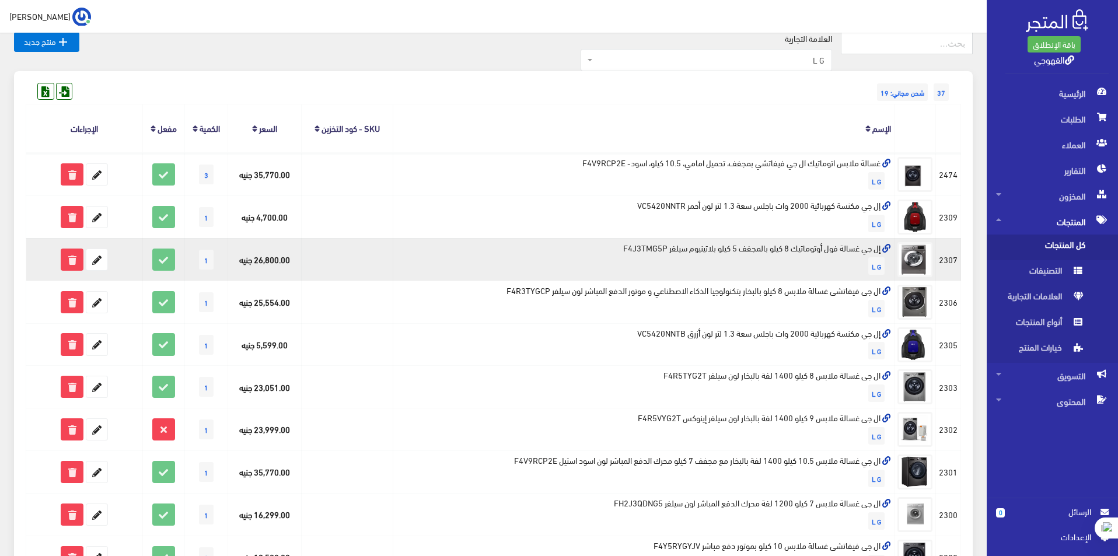
click at [806, 252] on td "إل جي غسالة فول أوتوماتيك 8 كيلو بالمجفف 5 كيلو بلاتينيوم سيلفر F4J3TMG5P L G" at bounding box center [643, 259] width 501 height 43
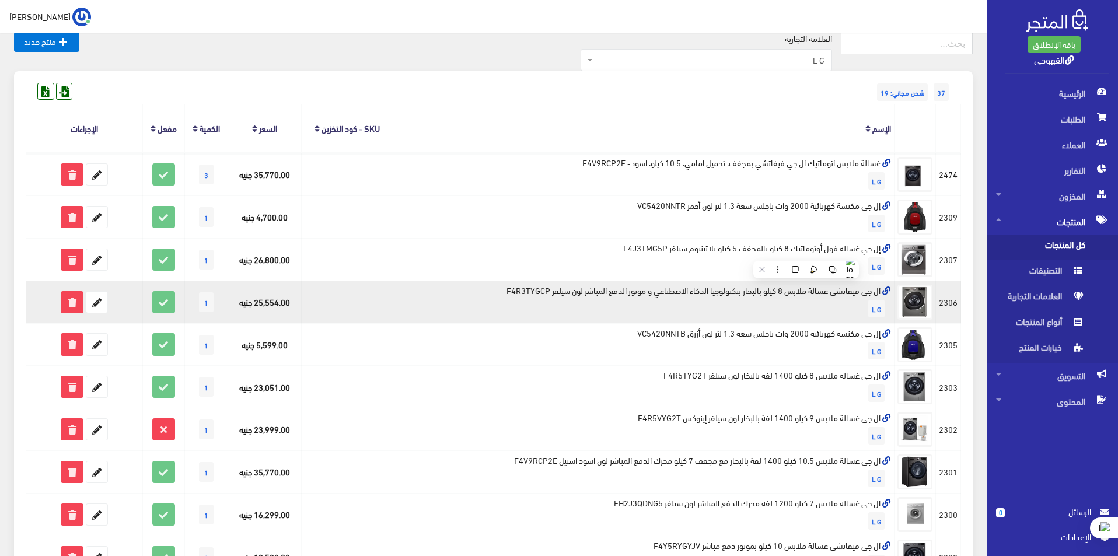
click at [818, 296] on td "ال جى فيفاتشى غسالة ملابس 8 كيلو بالبخار بتكنولوجيا الذكاء الاصطناعي و موتور ال…" at bounding box center [643, 302] width 501 height 43
click at [818, 292] on td "ال جى فيفاتشى غسالة ملابس 8 كيلو بالبخار بتكنولوجيا الذكاء الاصطناعي و موتور ال…" at bounding box center [643, 302] width 501 height 43
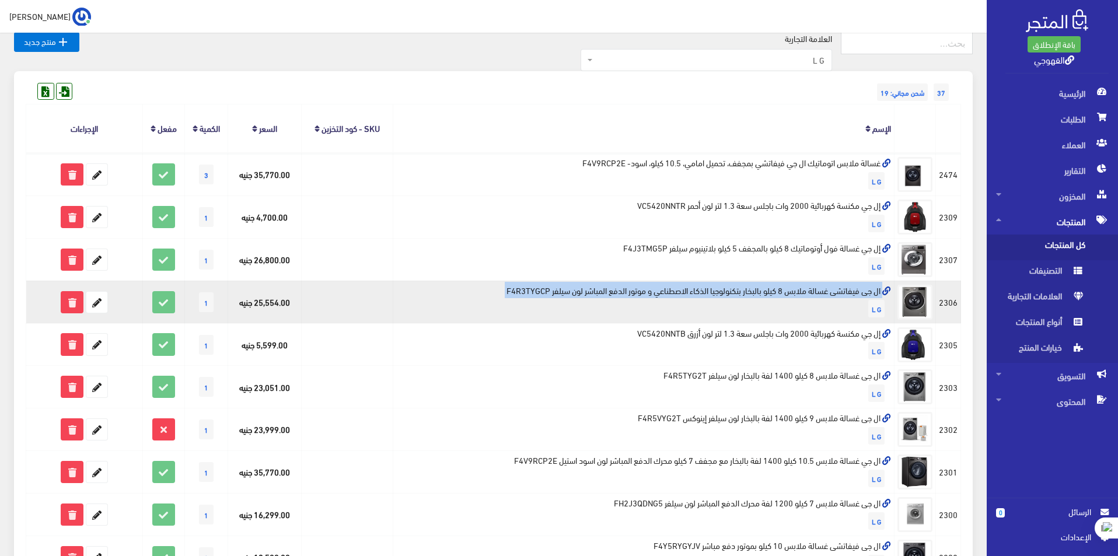
click at [818, 292] on td "ال جى فيفاتشى غسالة ملابس 8 كيلو بالبخار بتكنولوجيا الذكاء الاصطناعي و موتور ال…" at bounding box center [643, 302] width 501 height 43
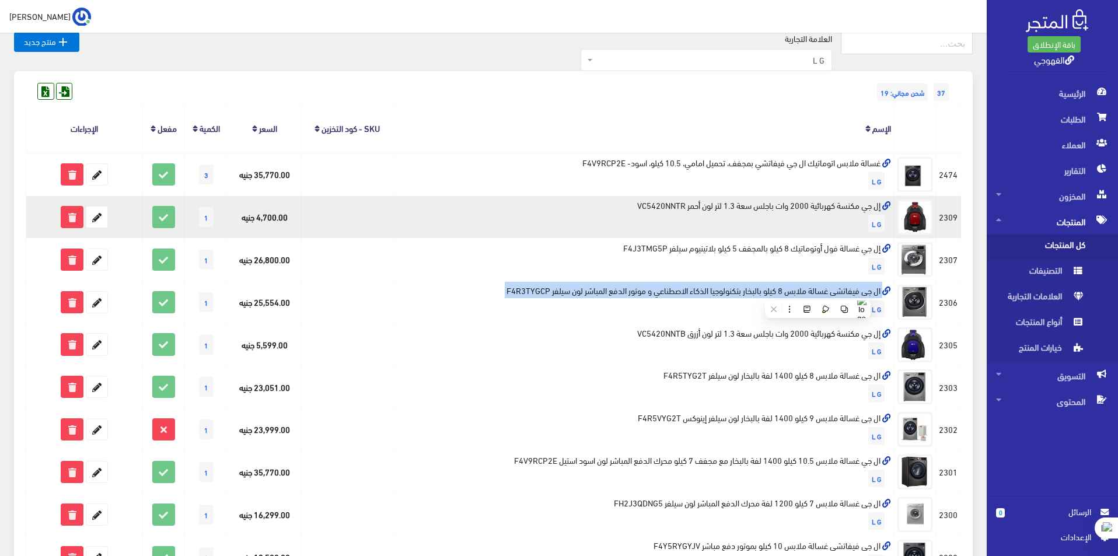
copy td "ال جى فيفاتشى غسالة ملابس 8 كيلو بالبخار بتكنولوجيا الذكاء الاصطناعي و موتور ال…"
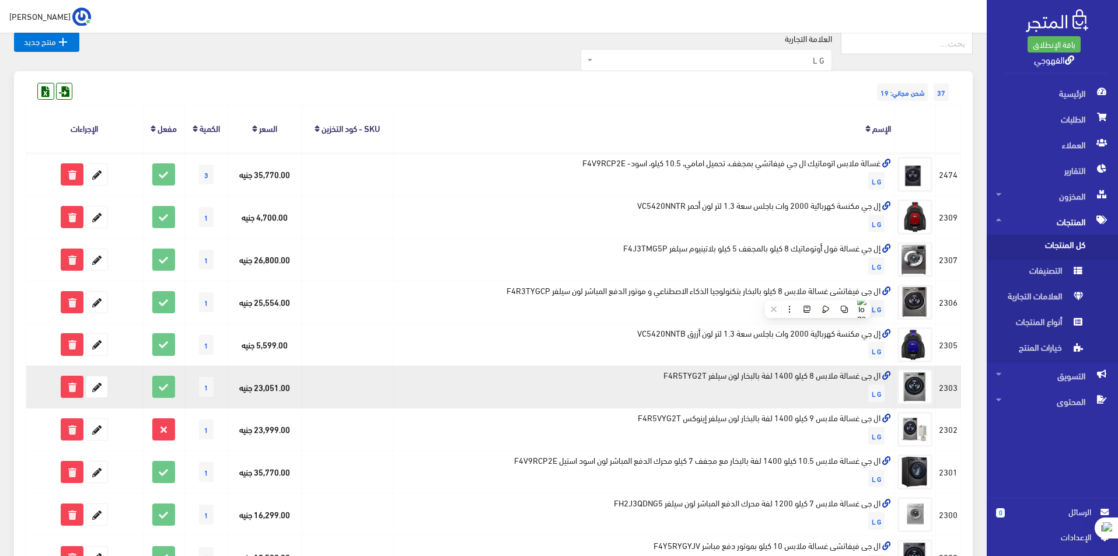
click at [784, 372] on td "ال جى غسالة ملابس 8 كيلو 1400 لفة بالبخار لون سيلفر F4R5TYG2T L G" at bounding box center [643, 387] width 501 height 43
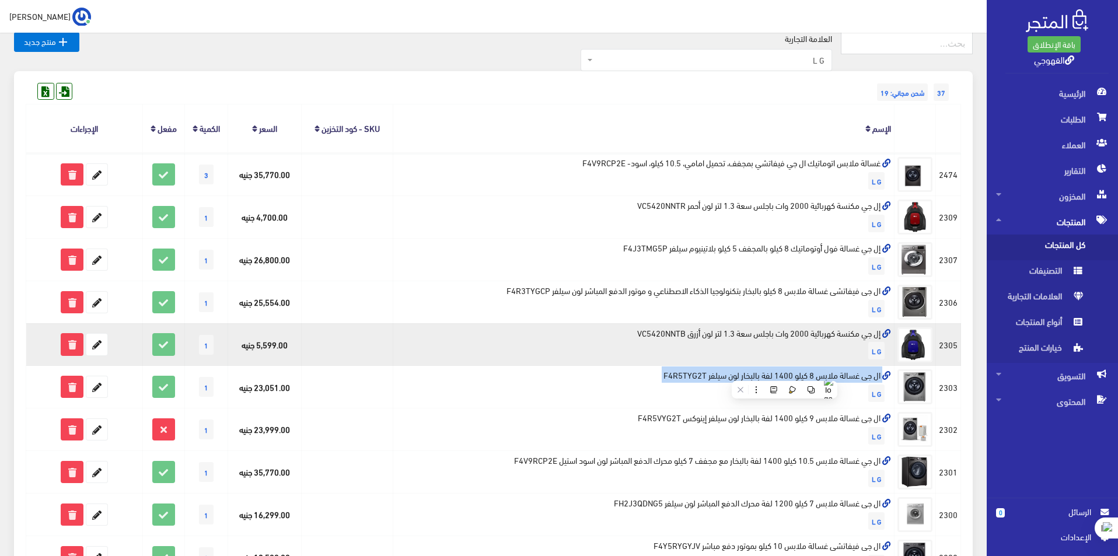
copy td "ال جى غسالة ملابس 8 كيلو 1400 لفة بالبخار لون سيلفر F4R5TYG2T"
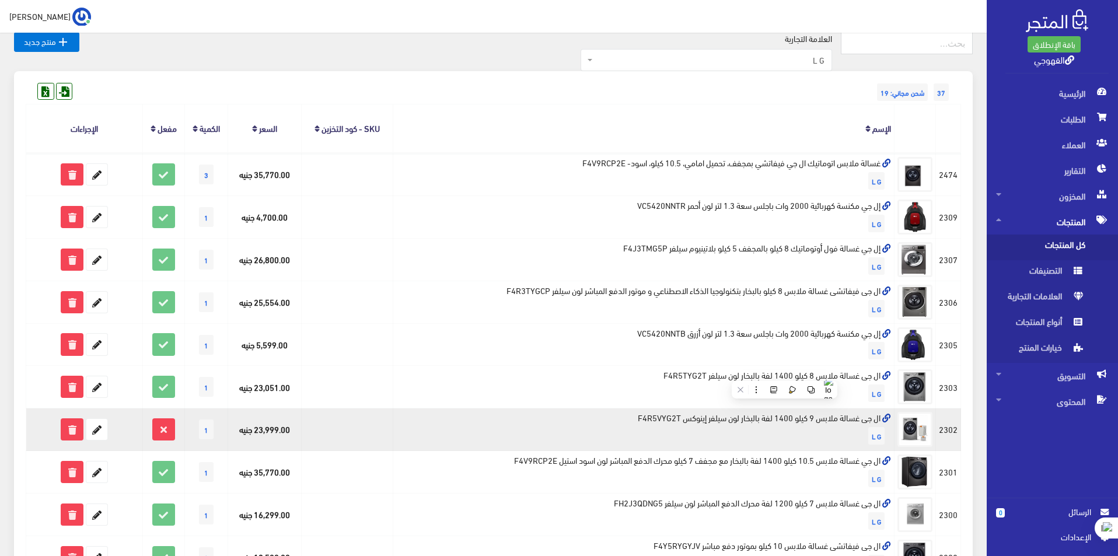
click at [752, 417] on td "ال جى غسالة ملابس 9 كيلو 1400 لفة بالبخار لون سيلفر إينوكس F4R5VYG2T L G" at bounding box center [643, 429] width 501 height 43
copy td "ال جى غسالة ملابس 9 كيلو 1400 لفة بالبخار لون سيلفر إينوكس F4R5VYG2T"
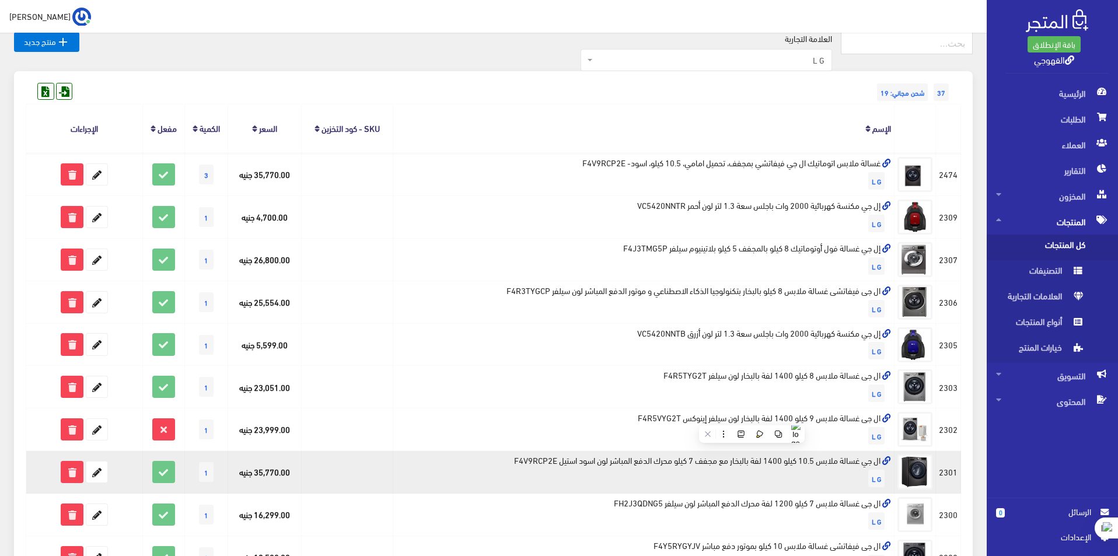
click at [690, 459] on td "ال جي غسالة ملابس 10.5 كيلو 1400 لفة بالبخار مع مجفف 7 كيلو محرك الدفع المباشر …" at bounding box center [643, 472] width 501 height 43
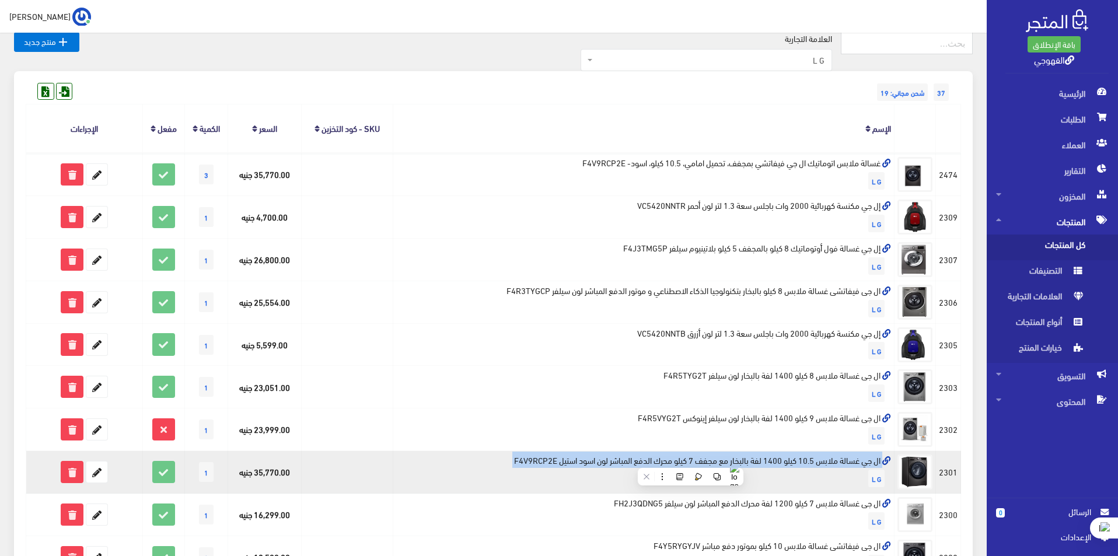
click at [690, 459] on td "ال جي غسالة ملابس 10.5 كيلو 1400 لفة بالبخار مع مجفف 7 كيلو محرك الدفع المباشر …" at bounding box center [643, 472] width 501 height 43
copy td "ال جي غسالة ملابس 10.5 كيلو 1400 لفة بالبخار مع مجفف 7 كيلو محرك الدفع المباشر …"
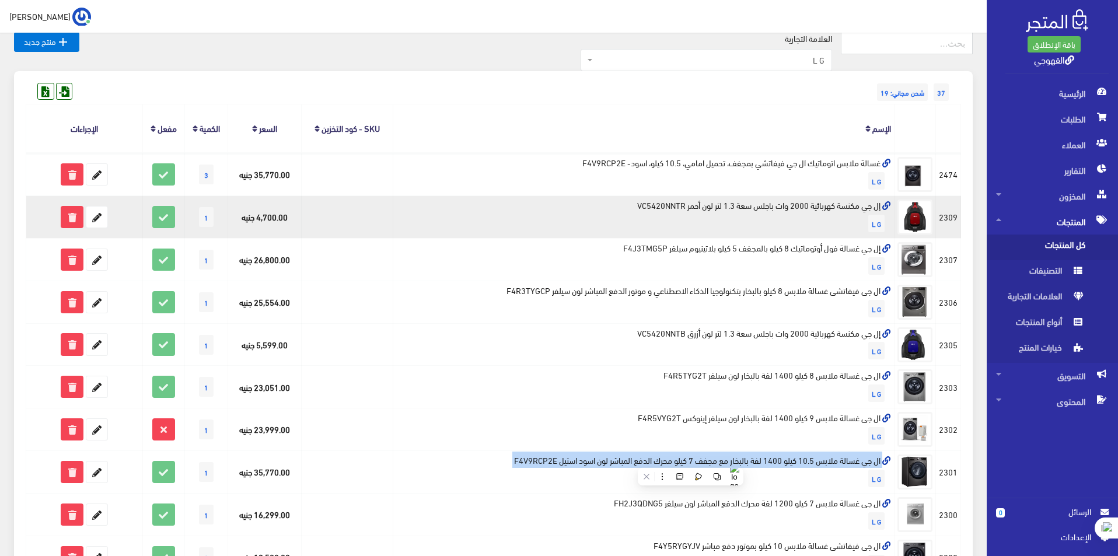
copy td "ال جي غسالة ملابس 10.5 كيلو 1400 لفة بالبخار مع مجفف 7 كيلو محرك الدفع المباشر …"
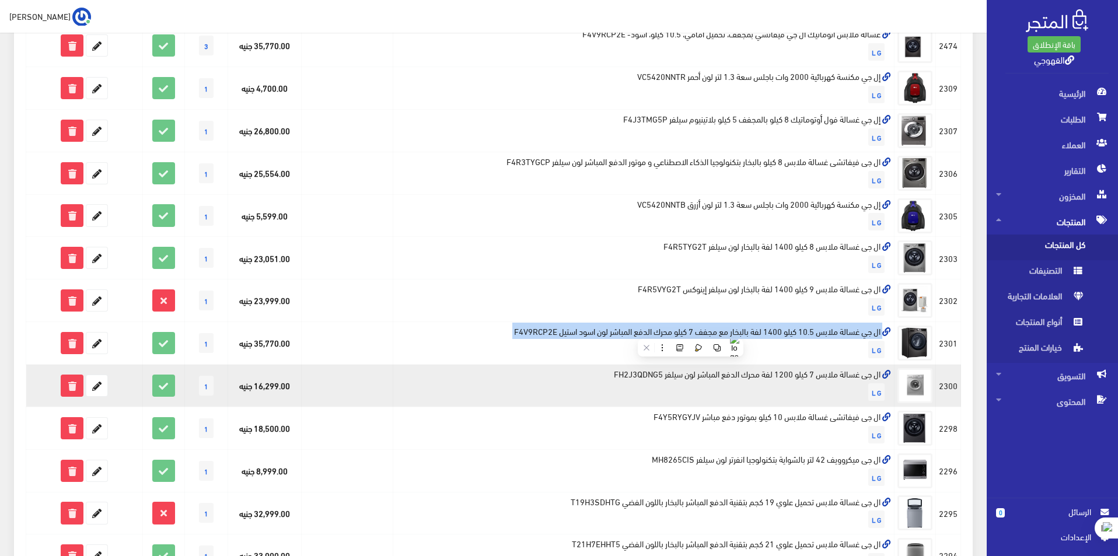
scroll to position [303, 0]
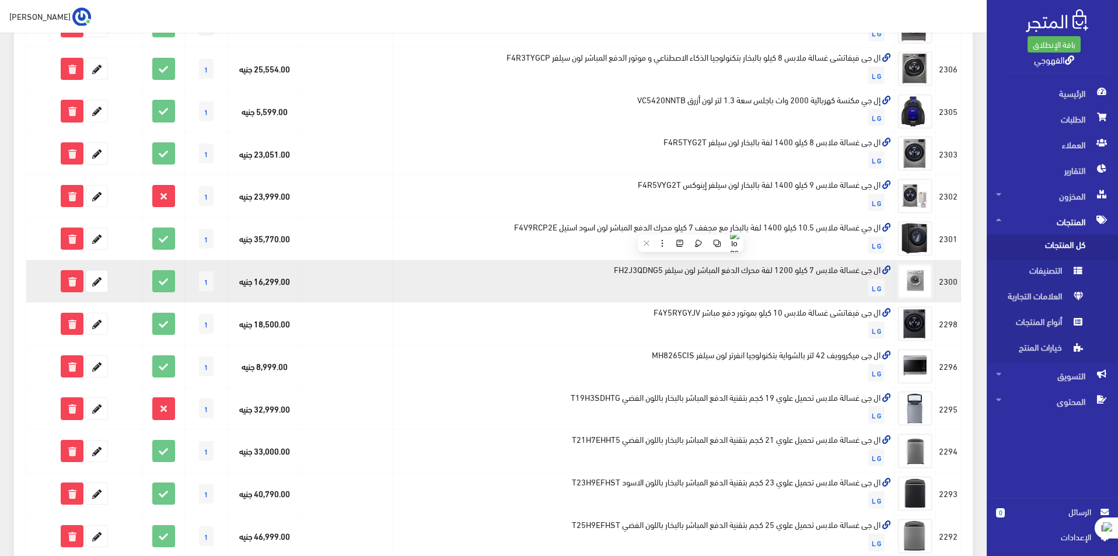
click at [761, 269] on td "ال جى غسالة ملابس 7 كيلو 1200 لفة محرك الدفع المباشر لون سيلفر FH2J3QDNG5 L G" at bounding box center [643, 281] width 501 height 43
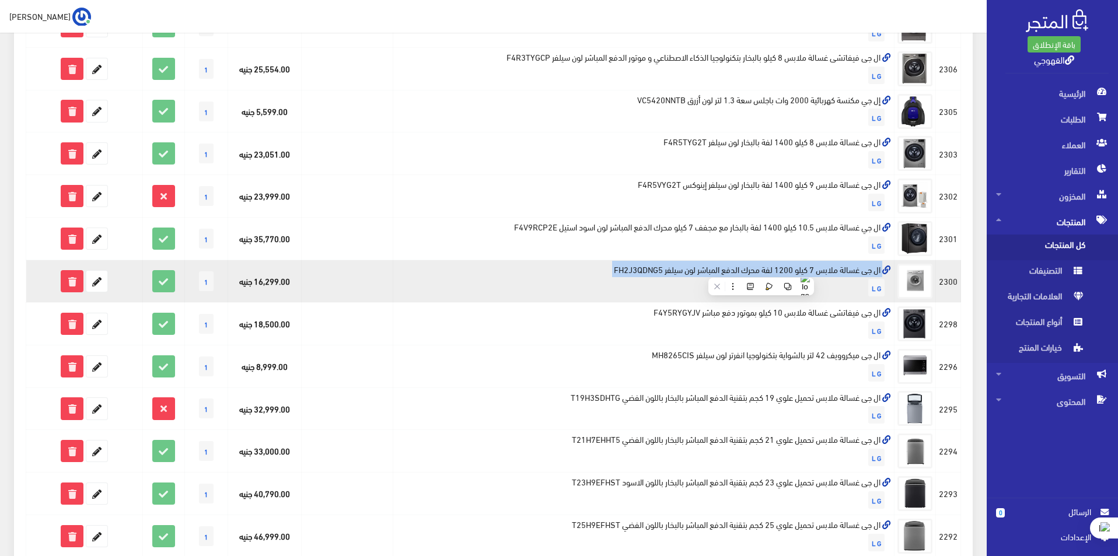
copy td "ال جى غسالة ملابس 7 كيلو 1200 لفة محرك الدفع المباشر لون سيلفر FH2J3QDNG5"
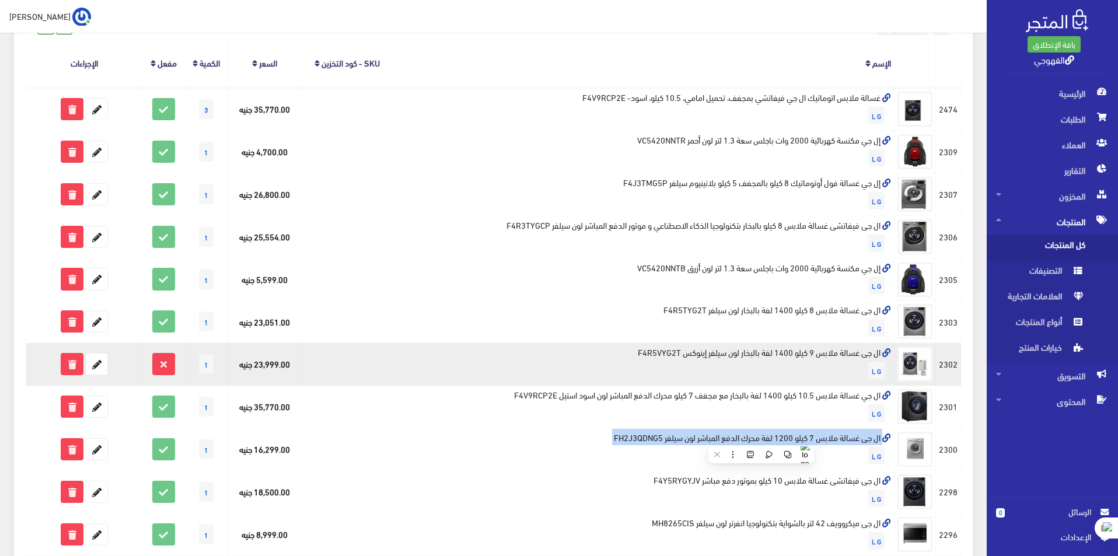
scroll to position [0, 0]
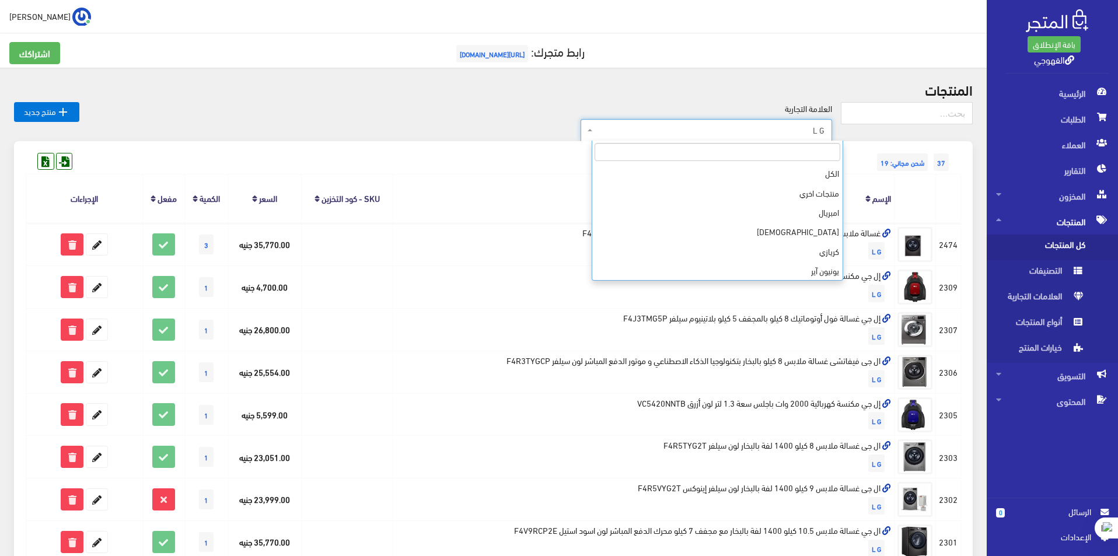
click at [714, 135] on span "L G" at bounding box center [709, 130] width 229 height 12
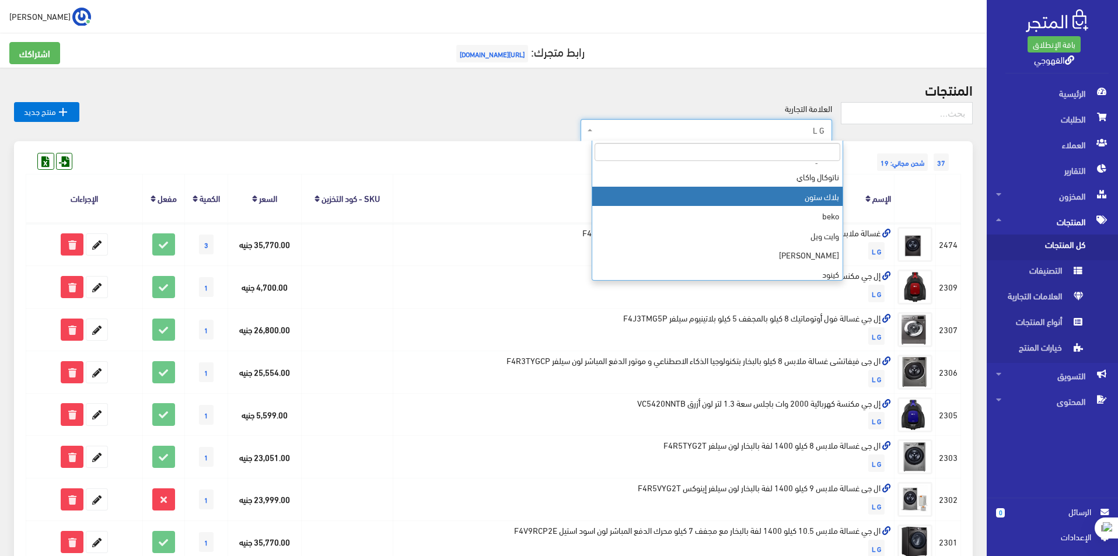
scroll to position [370, 0]
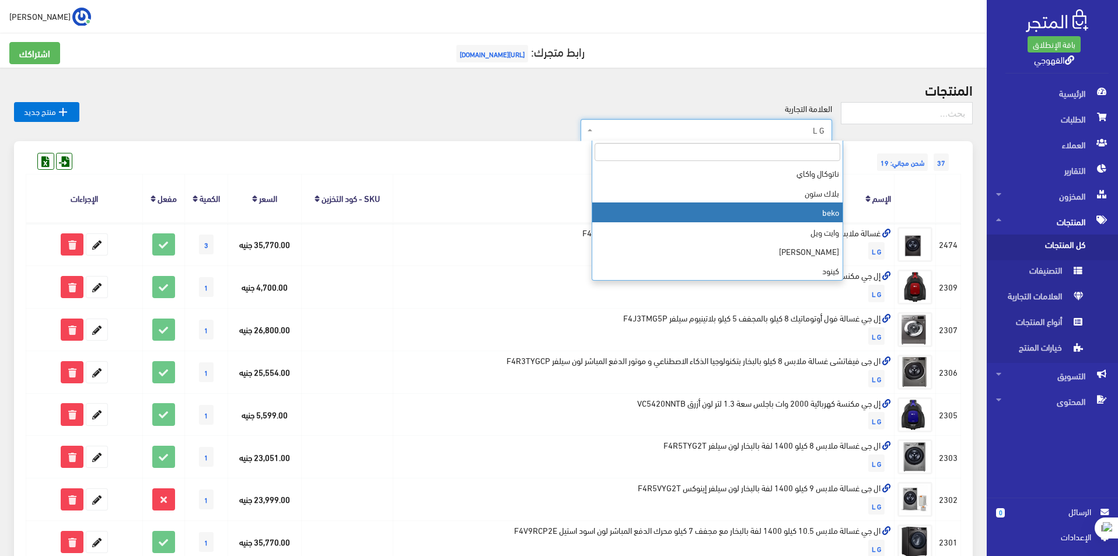
select select "https://account.almatjar.store/products?brand=111"
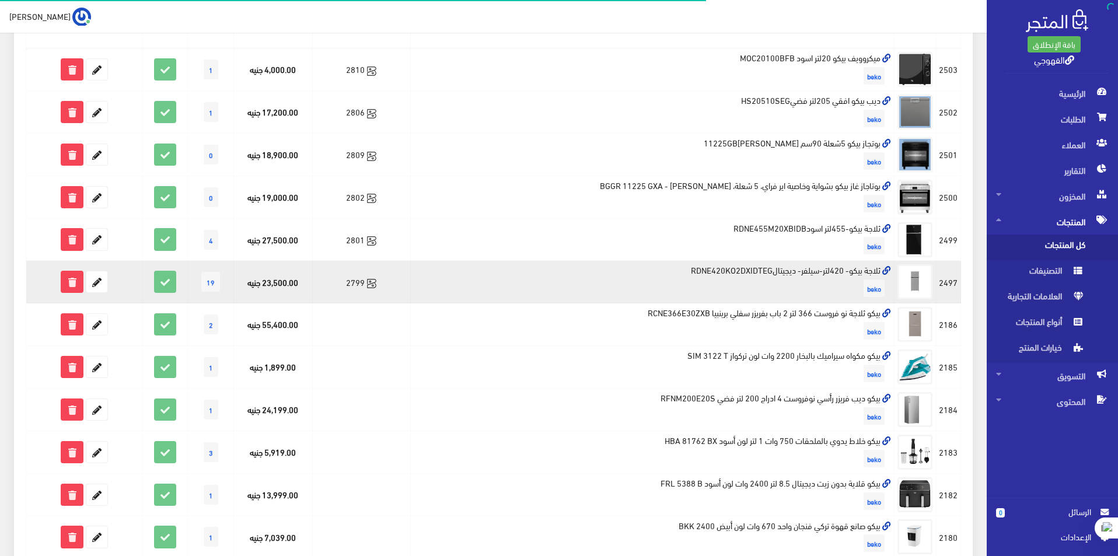
scroll to position [175, 0]
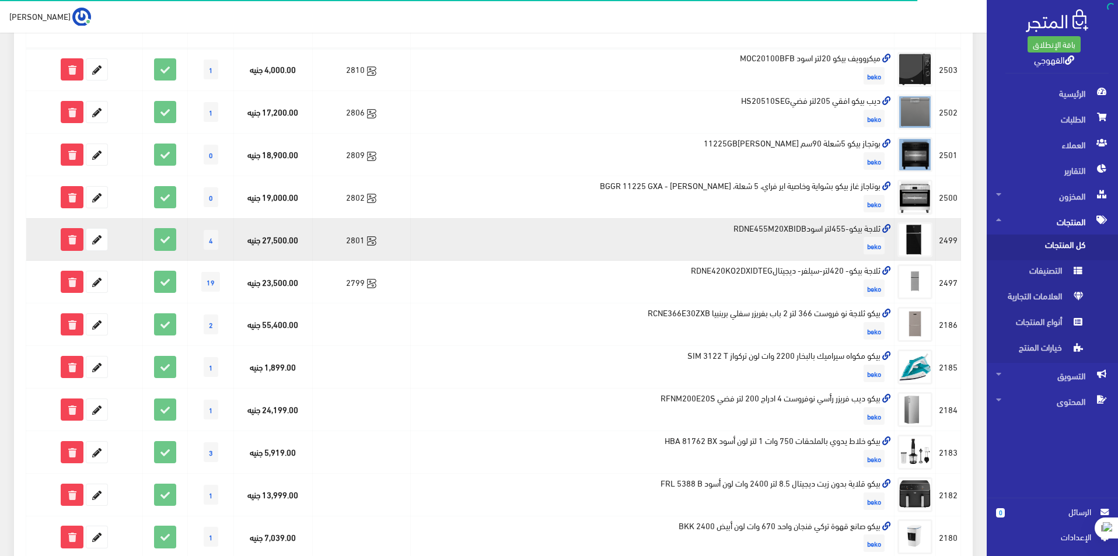
click at [840, 225] on td "ثلاجة بيكو-455لتر اسودRDNE455M20XBIDB beko" at bounding box center [653, 239] width 484 height 43
copy td "ثلاجة بيكو-455لتر اسودRDNE455M20XBIDB"
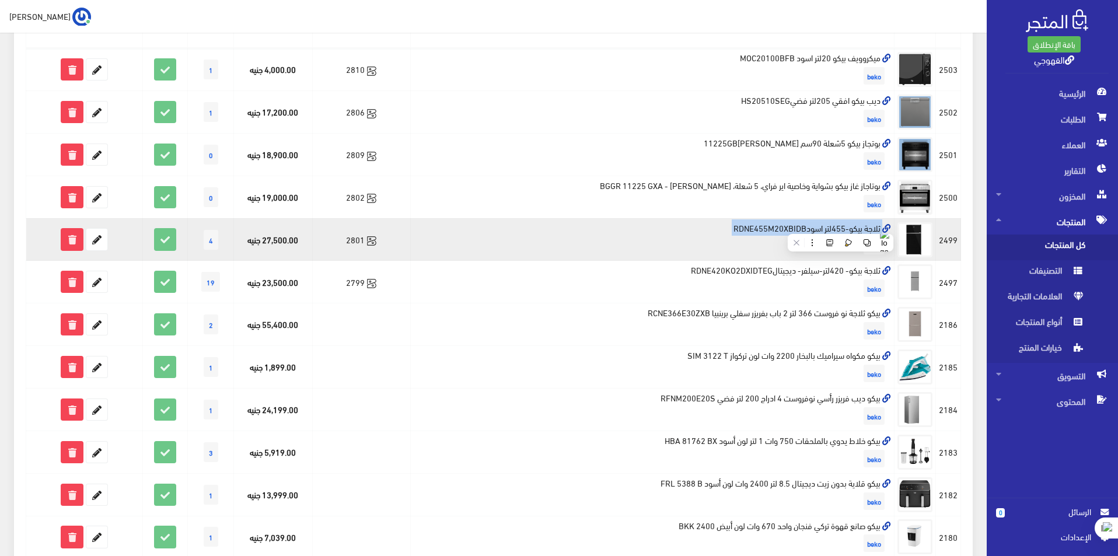
copy td "ثلاجة بيكو-455لتر اسودRDNE455M20XBIDB"
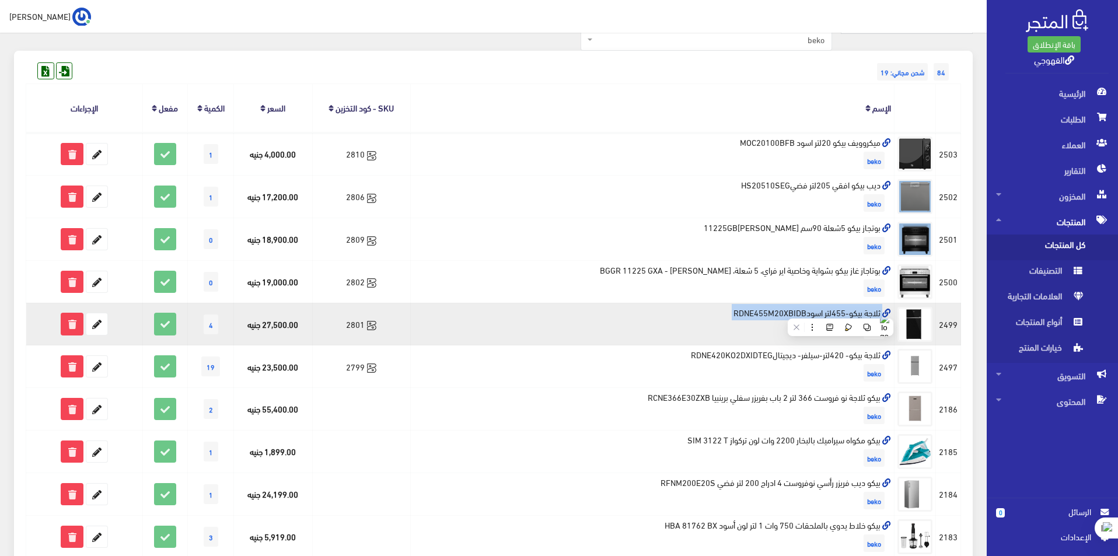
scroll to position [0, 0]
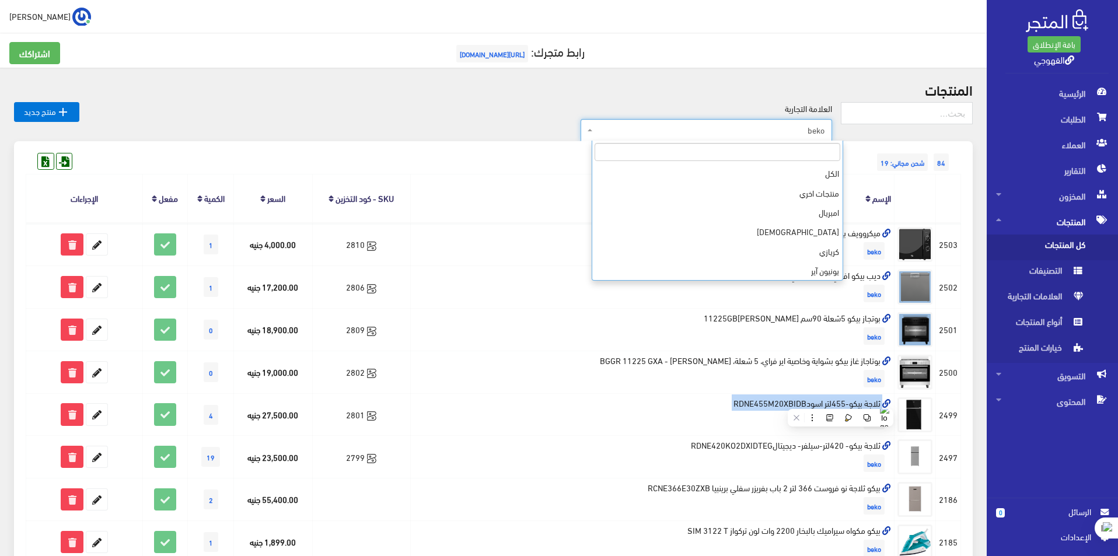
click at [736, 133] on span "beko" at bounding box center [709, 130] width 229 height 12
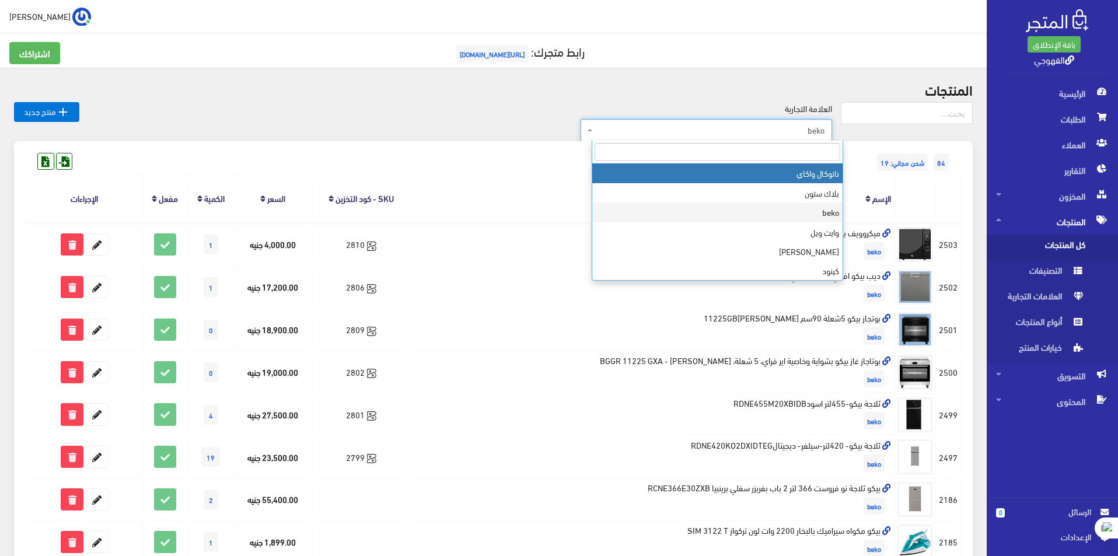
select select "[URL][DOMAIN_NAME]"
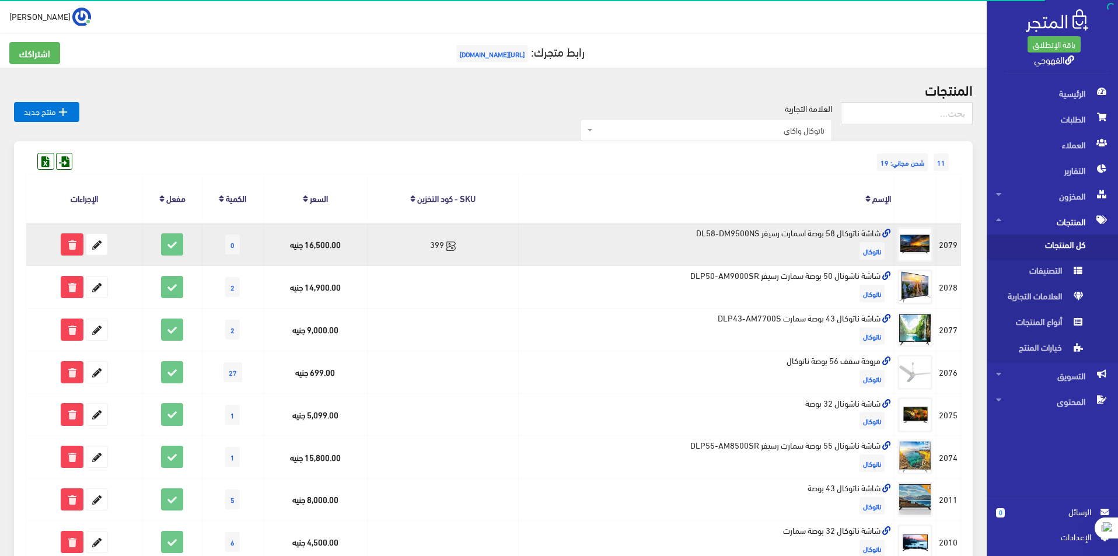
click at [787, 230] on td "شاشة ناتوكال 58 بوصة اسمارت رسيفر DL58-DM9500NS [GEOGRAPHIC_DATA]" at bounding box center [707, 244] width 376 height 43
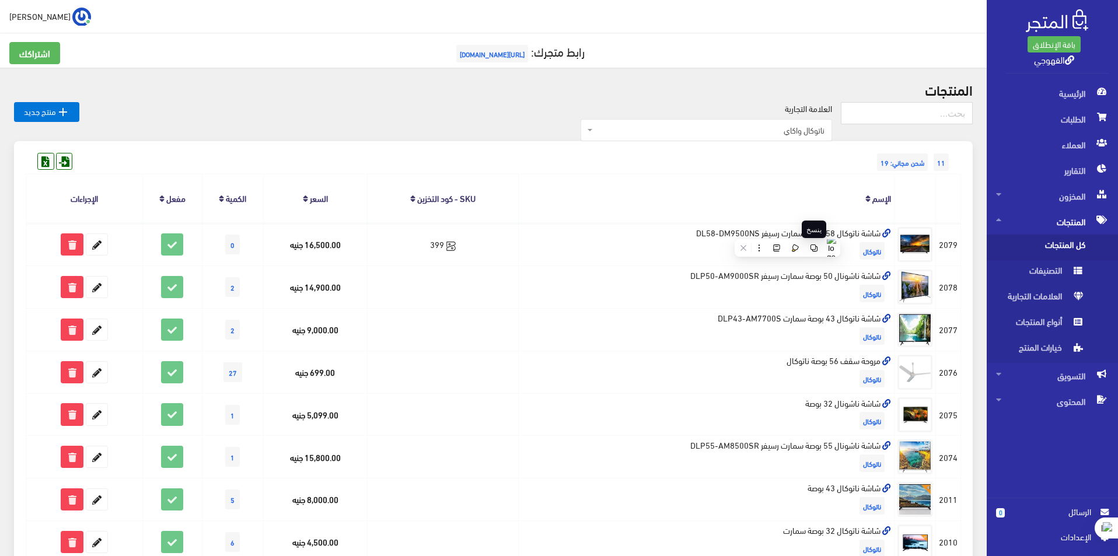
click at [826, 236] on div "ينسخ" at bounding box center [814, 230] width 25 height 18
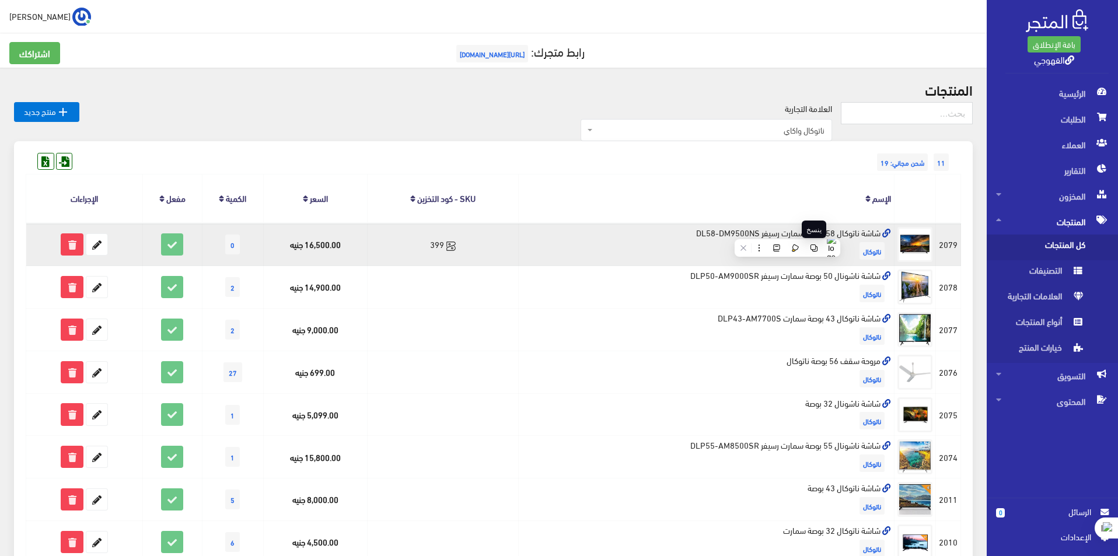
click at [829, 236] on td "شاشة ناتوكال 58 بوصة اسمارت رسيفر DL58-DM9500NS [GEOGRAPHIC_DATA]" at bounding box center [707, 244] width 376 height 43
click at [830, 236] on td "شاشة ناتوكال 58 بوصة اسمارت رسيفر DL58-DM9500NS [GEOGRAPHIC_DATA]" at bounding box center [707, 244] width 376 height 43
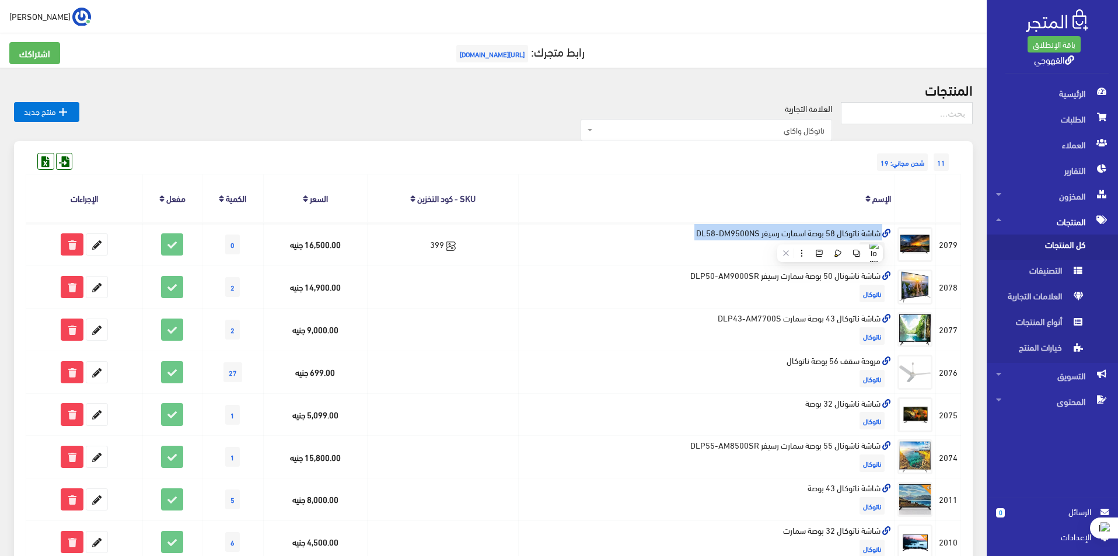
copy td "شاشة ناتوكال 58 بوصة اسمارت رسيفر DL58-DM9500NS"
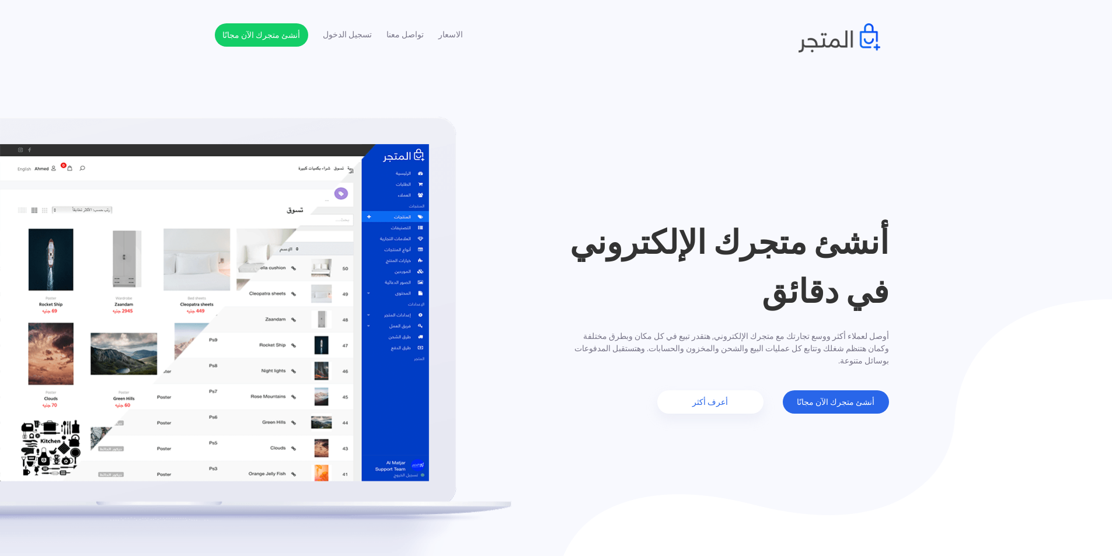
click at [624, 163] on header "أنشئ متجرك الإلكتروني في دقائق أوصل لعملاء أكثر ووسع تجارتك مع متجرك الإلكتروني…" at bounding box center [556, 315] width 1112 height 631
click at [344, 23] on nav "الاسعار تواصل معنا تسجيل الدخول أنشئ متجرك الآن مجانًا" at bounding box center [556, 26] width 1112 height 53
click at [345, 36] on link "تسجيل الدخول" at bounding box center [347, 35] width 49 height 12
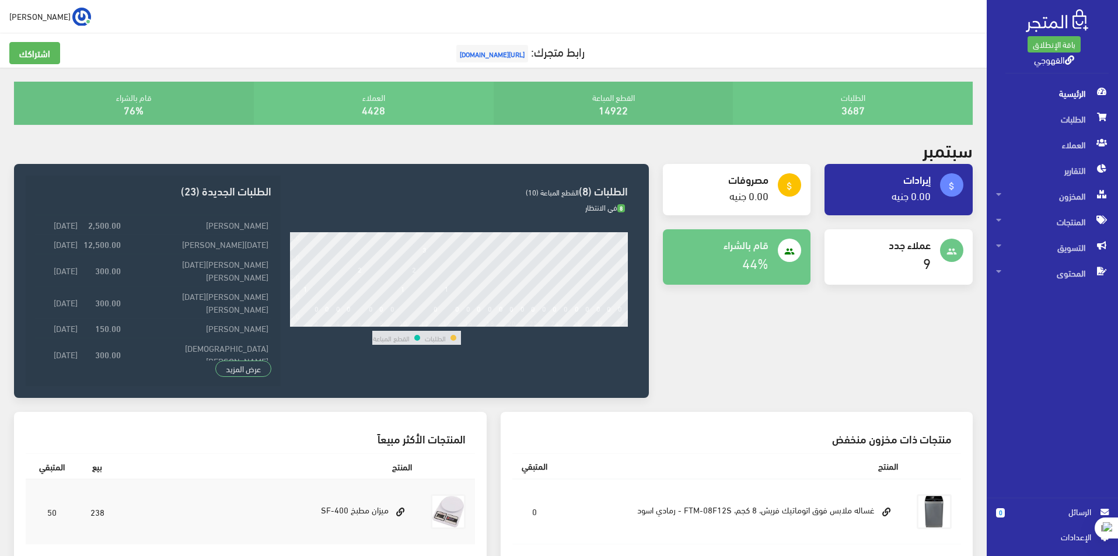
click at [1081, 539] on span "اﻹعدادات" at bounding box center [1047, 536] width 85 height 13
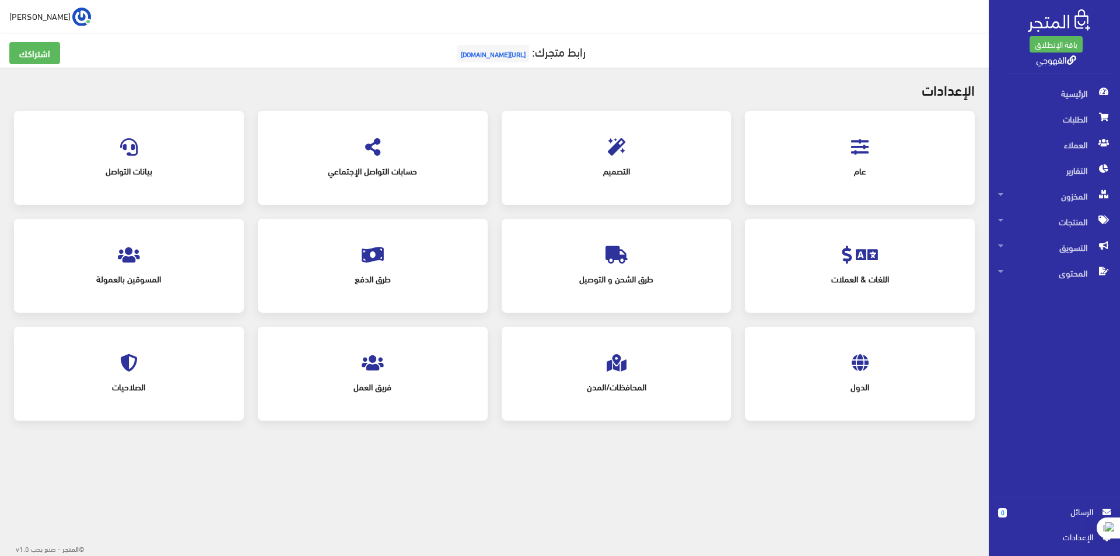
click at [25, 26] on link "[PERSON_NAME]" at bounding box center [50, 16] width 82 height 19
click at [46, 75] on div "اشتراكي تسجيل الخروج" at bounding box center [44, 53] width 93 height 52
click at [39, 23] on link "[PERSON_NAME]" at bounding box center [50, 16] width 82 height 19
click at [32, 61] on link "تسجيل الخروج" at bounding box center [44, 66] width 92 height 16
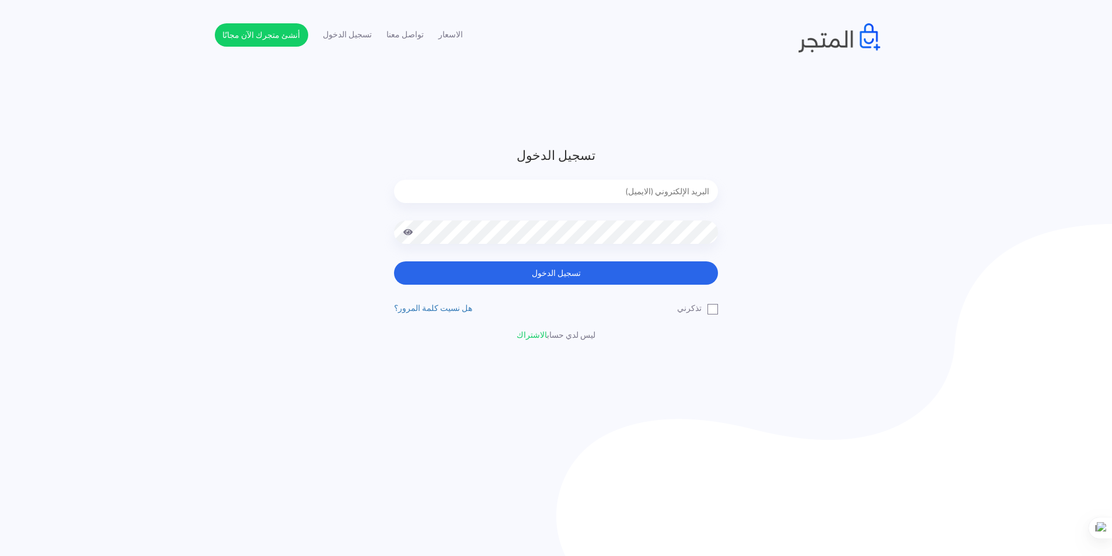
type input "[EMAIL_ADDRESS][DOMAIN_NAME]"
click at [640, 188] on input "[EMAIL_ADDRESS][DOMAIN_NAME]" at bounding box center [556, 191] width 324 height 23
